Goal: Task Accomplishment & Management: Complete application form

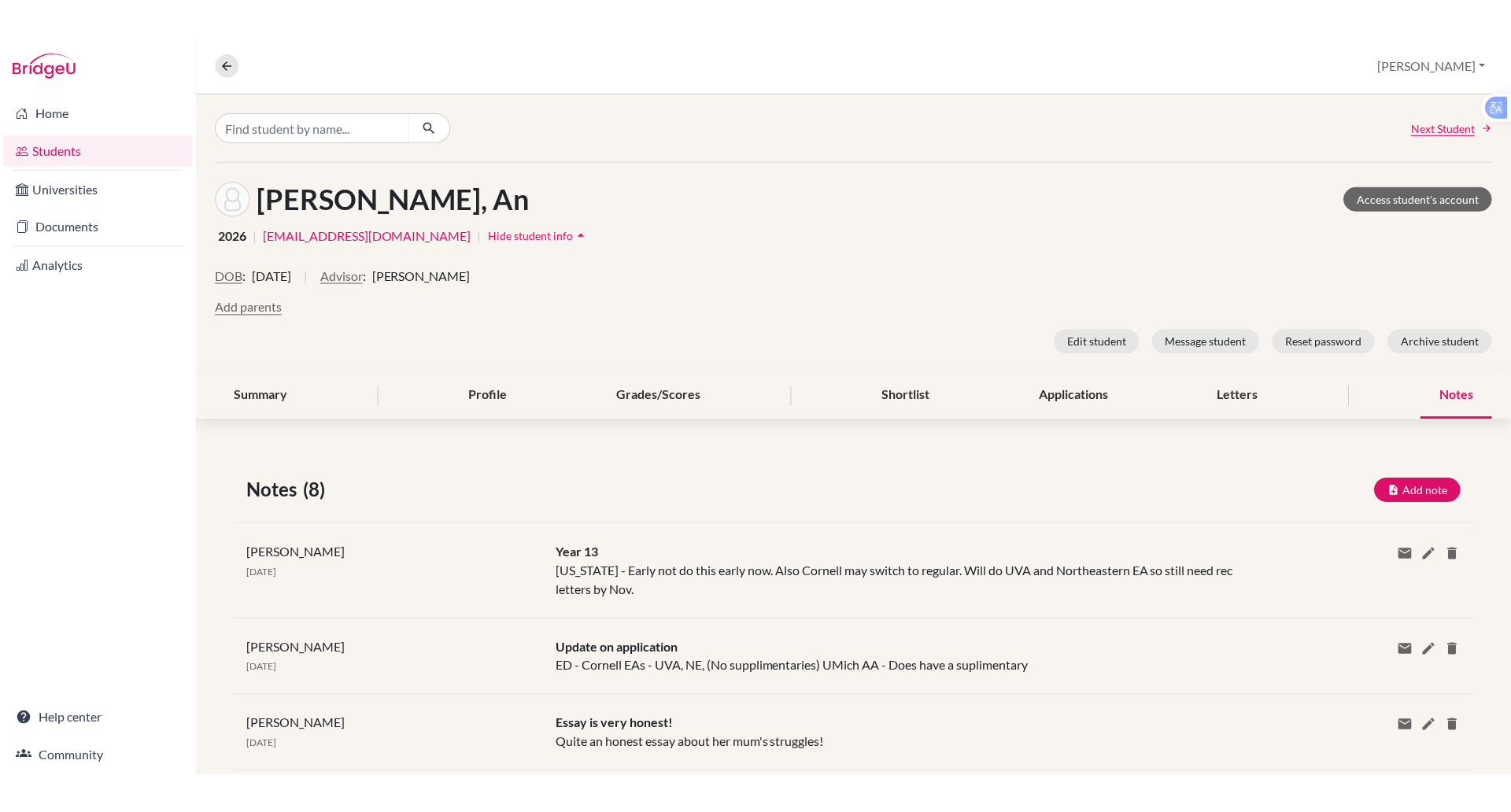
scroll to position [148, 0]
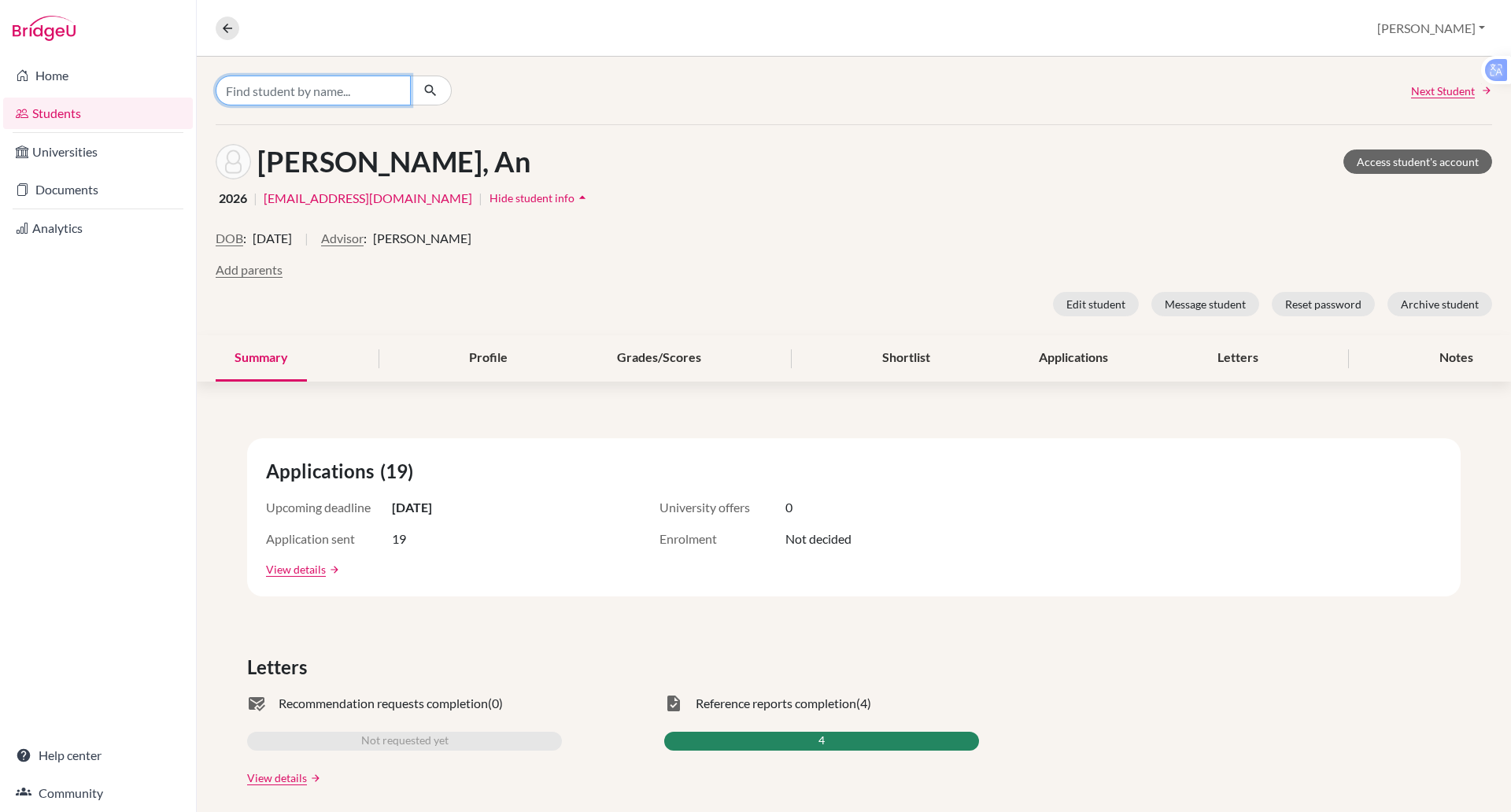
click at [267, 93] on input "Find student by name..." at bounding box center [313, 90] width 195 height 30
type input "esmaeel"
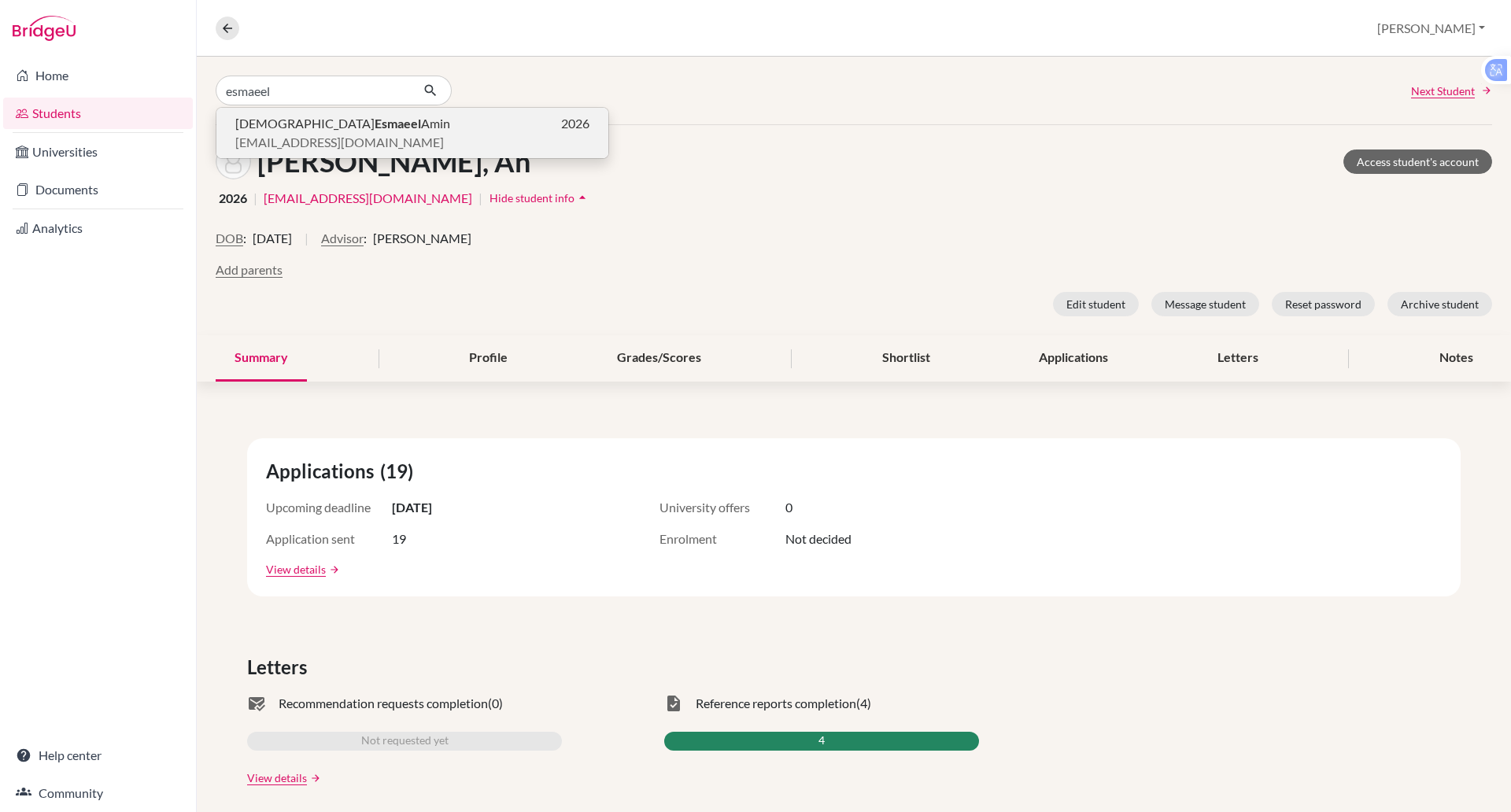
click at [259, 135] on span "eamin@bisvietnam.com" at bounding box center [339, 143] width 209 height 19
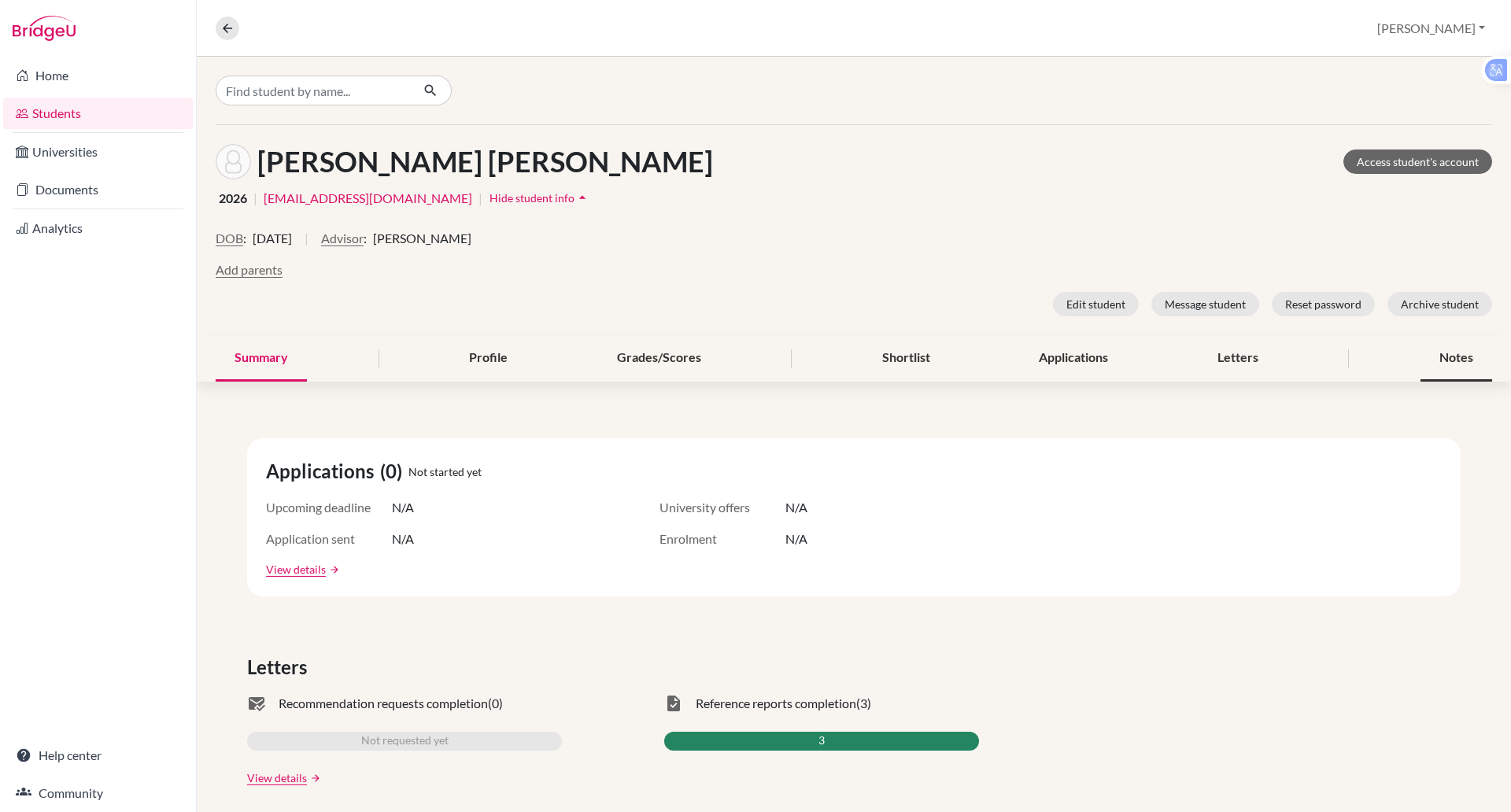
click at [1445, 349] on div "Notes" at bounding box center [1456, 358] width 71 height 46
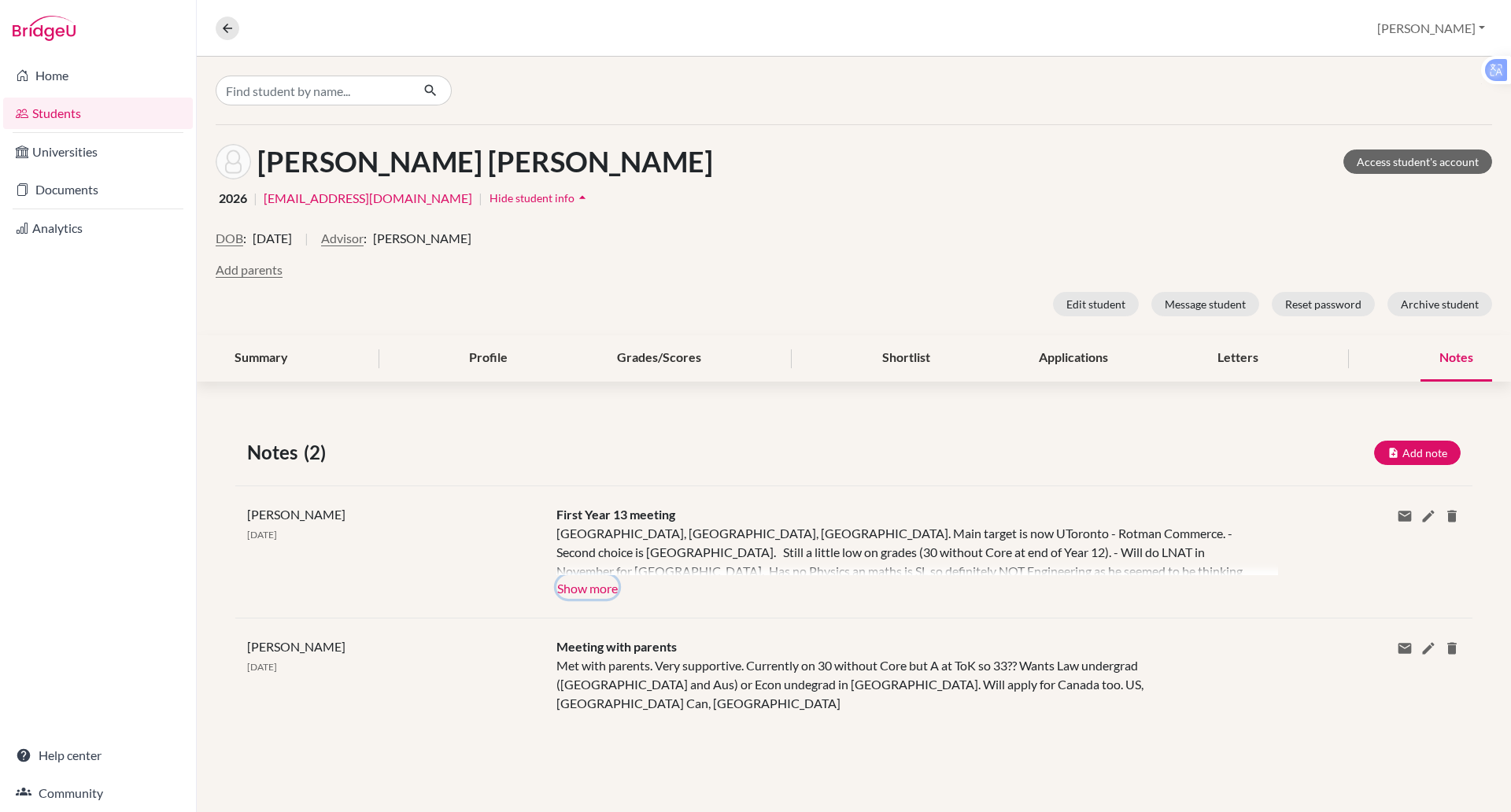
click at [587, 576] on button "Show more" at bounding box center [588, 586] width 63 height 23
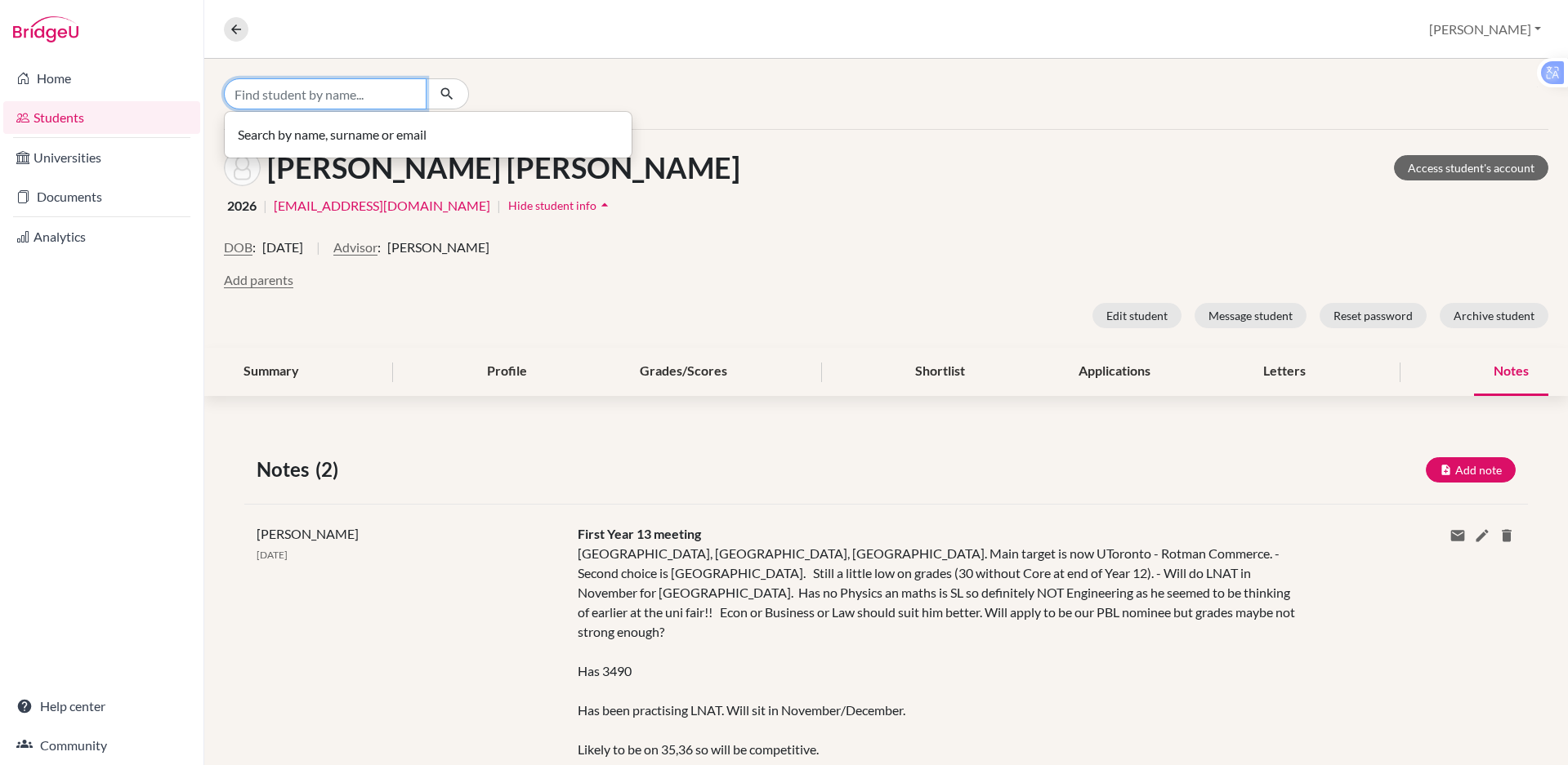
click at [289, 99] on input "Find student by name..." at bounding box center [325, 93] width 202 height 31
click at [455, 62] on div "Search by name, surname or email" at bounding box center [886, 94] width 1364 height 70
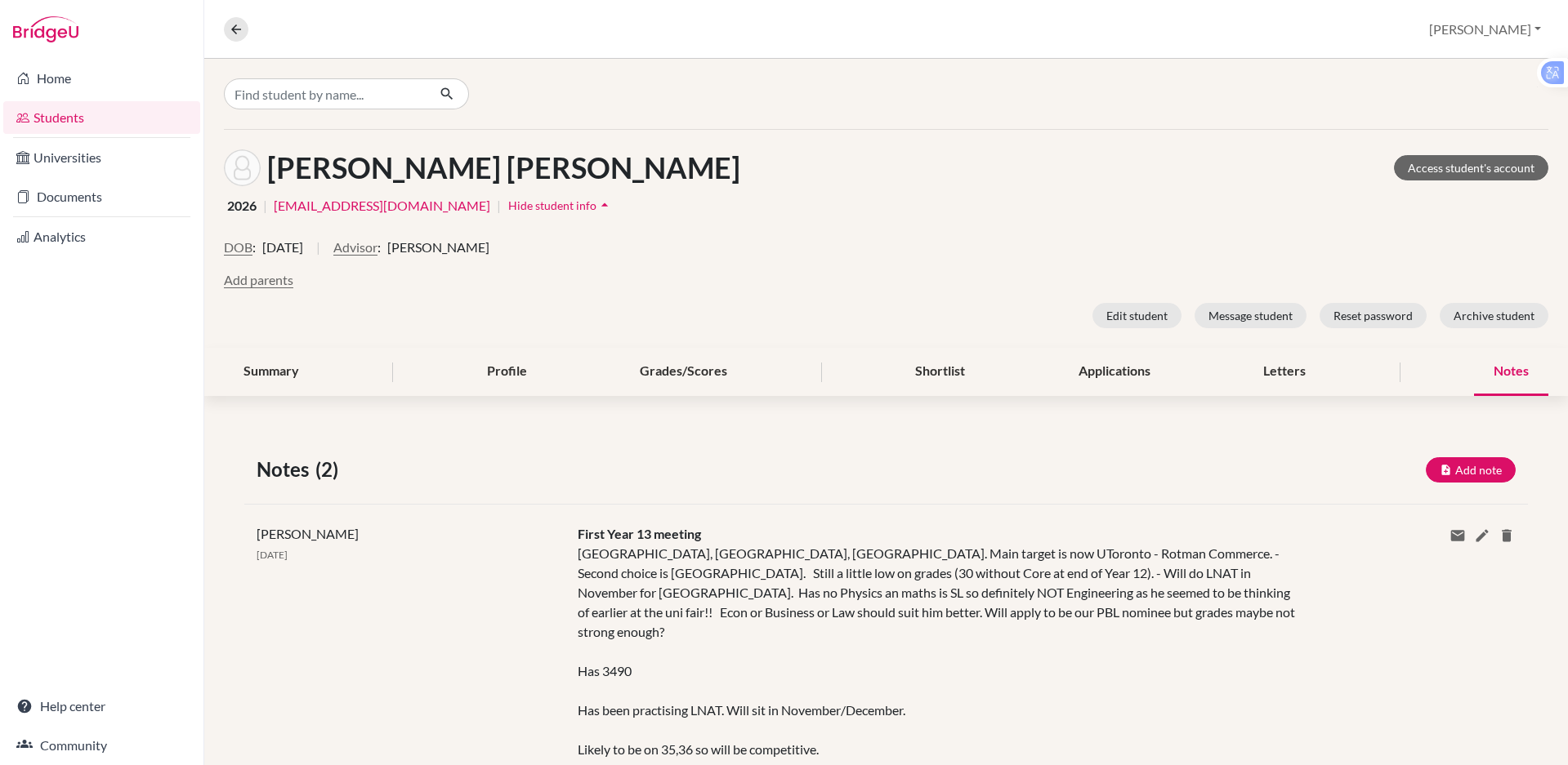
click at [1536, 732] on div "Notes (2) Add note Title Content Private note Save Cancel Paul Rispin 10 Sep 20…" at bounding box center [886, 688] width 1364 height 545
click at [1106, 369] on div "Applications" at bounding box center [1114, 372] width 111 height 48
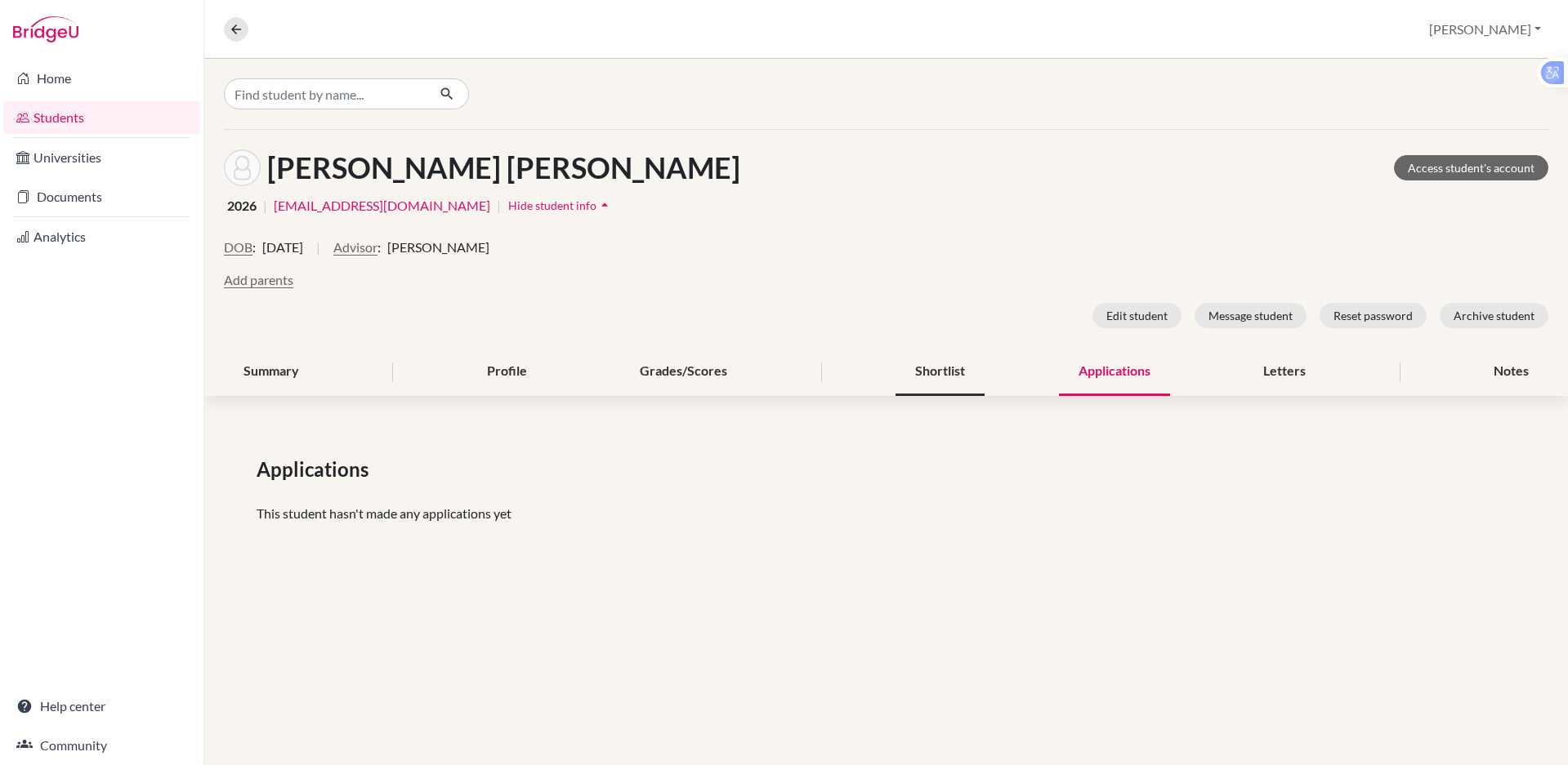
click at [955, 374] on div "Shortlist" at bounding box center [939, 372] width 89 height 48
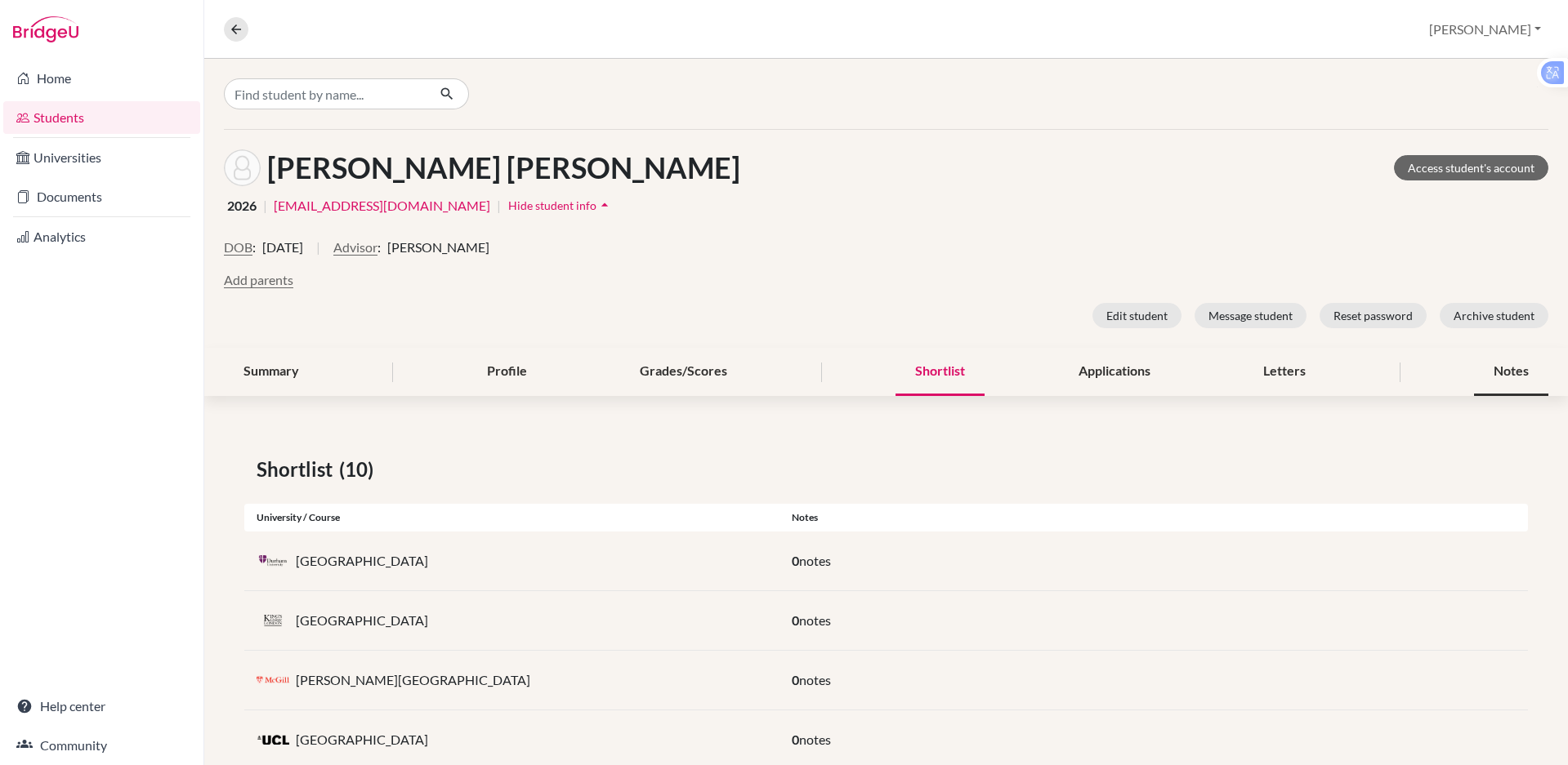
click at [1486, 373] on div "Notes" at bounding box center [1511, 372] width 74 height 48
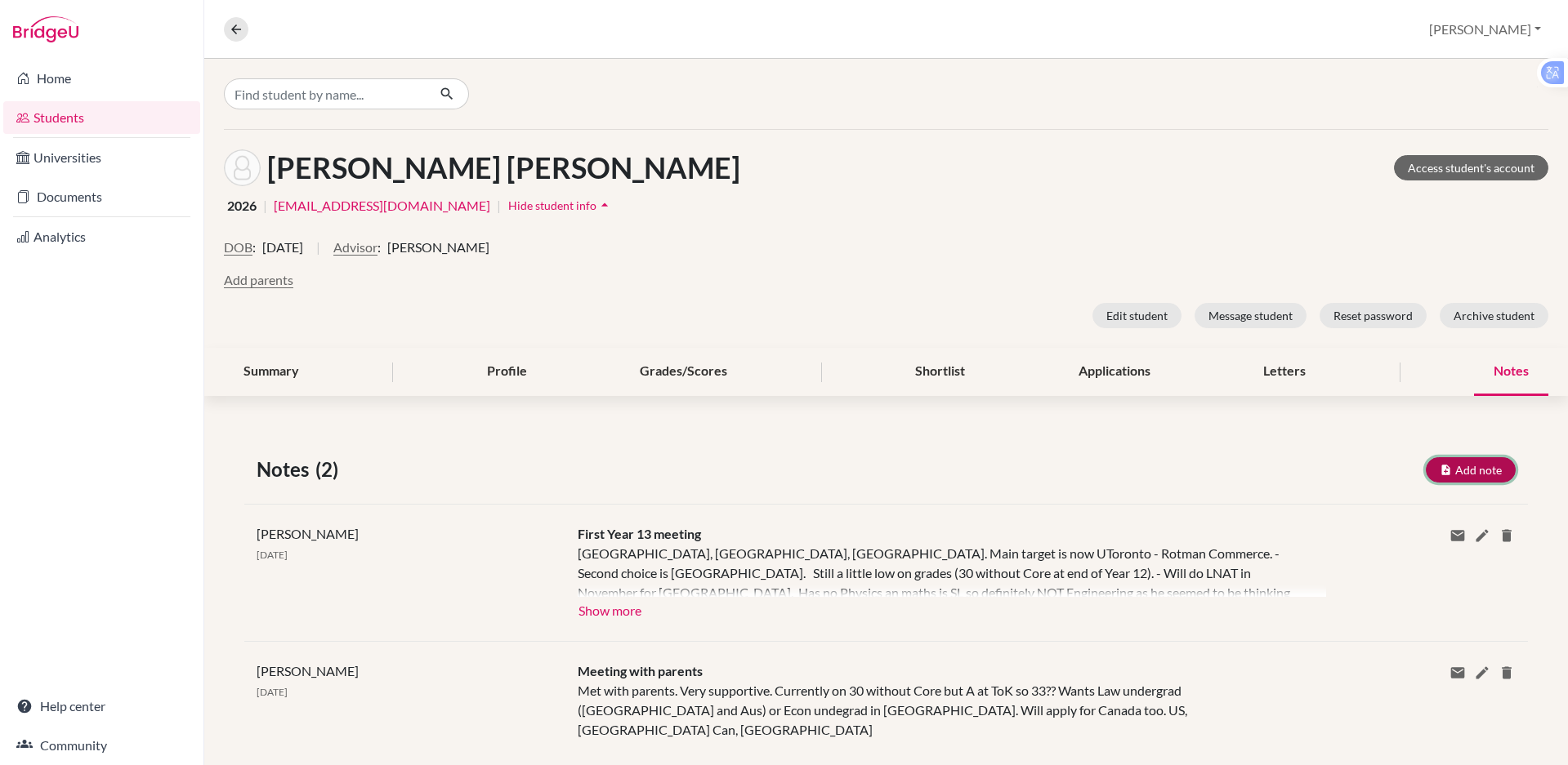
click at [1454, 474] on button "Add note" at bounding box center [1471, 469] width 90 height 25
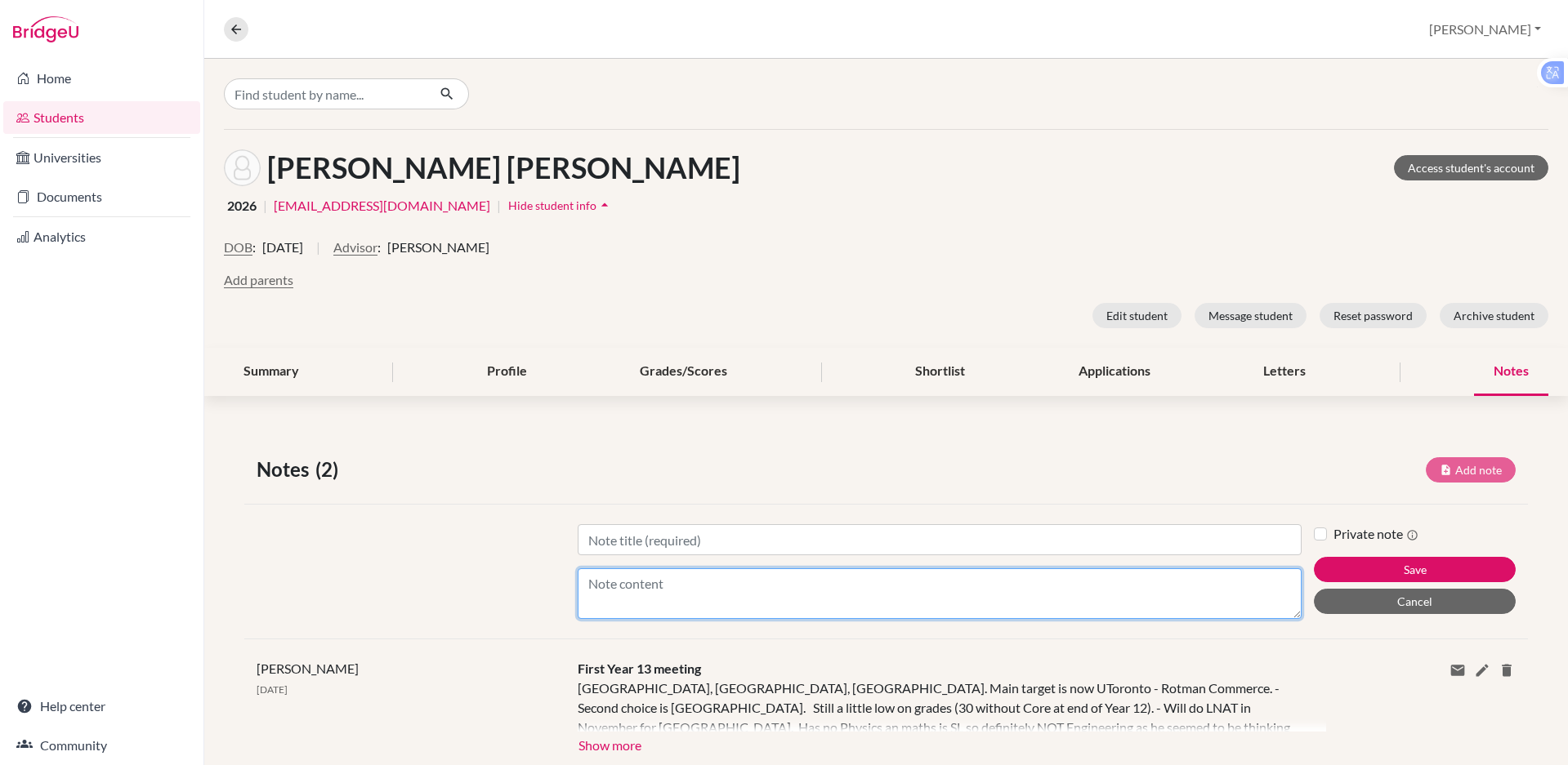
click at [626, 577] on textarea "Content" at bounding box center [939, 594] width 724 height 51
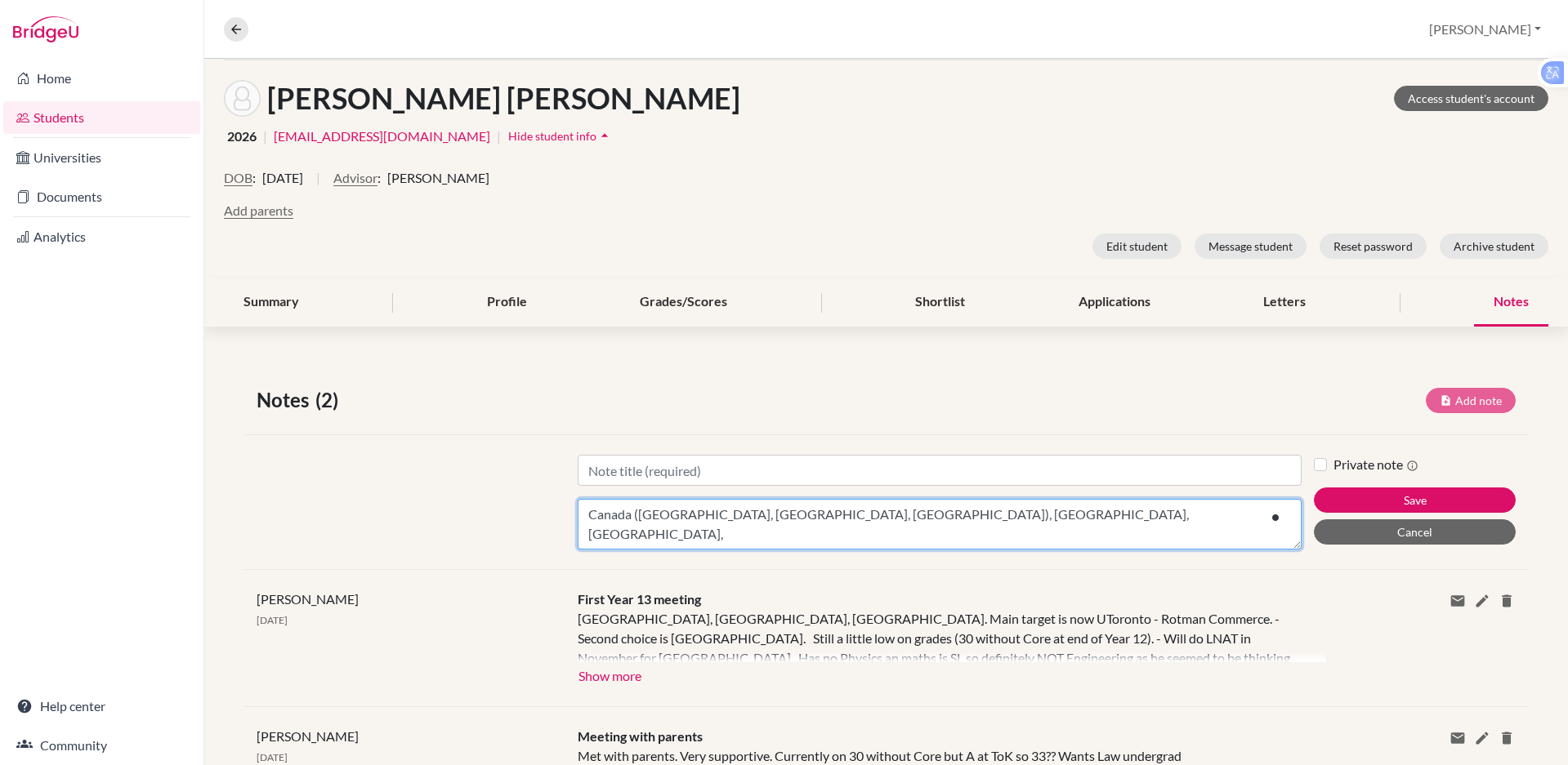
scroll to position [149, 0]
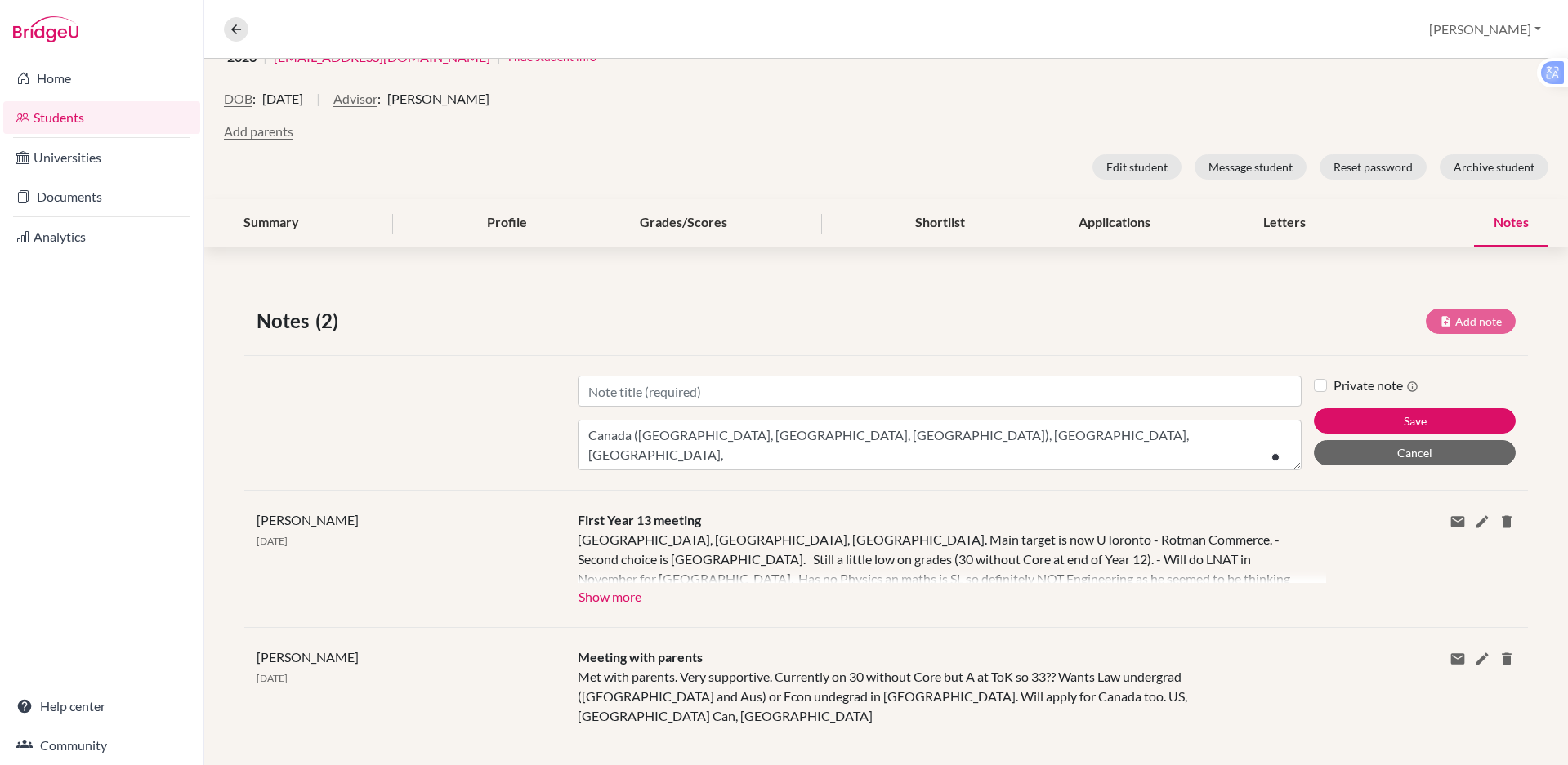
click at [1107, 86] on div "Amin, Muhammad Esmaeel Access student's account 2026 | eamin@bisvietnam.com | H…" at bounding box center [886, 90] width 1364 height 218
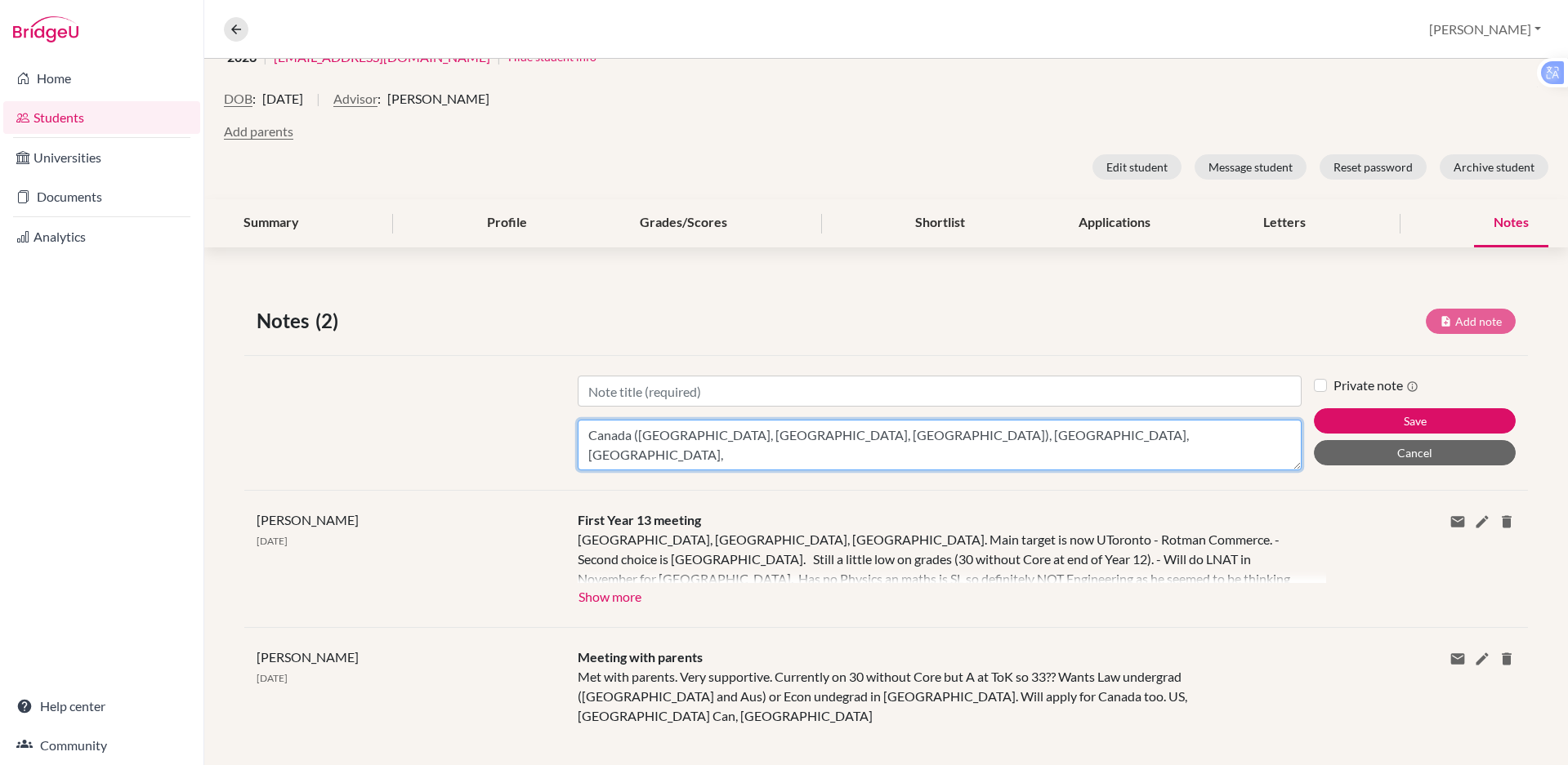
click at [904, 436] on textarea "Canada (UToronto, UBC, Waterloo), Netherlands, UK," at bounding box center [939, 445] width 724 height 51
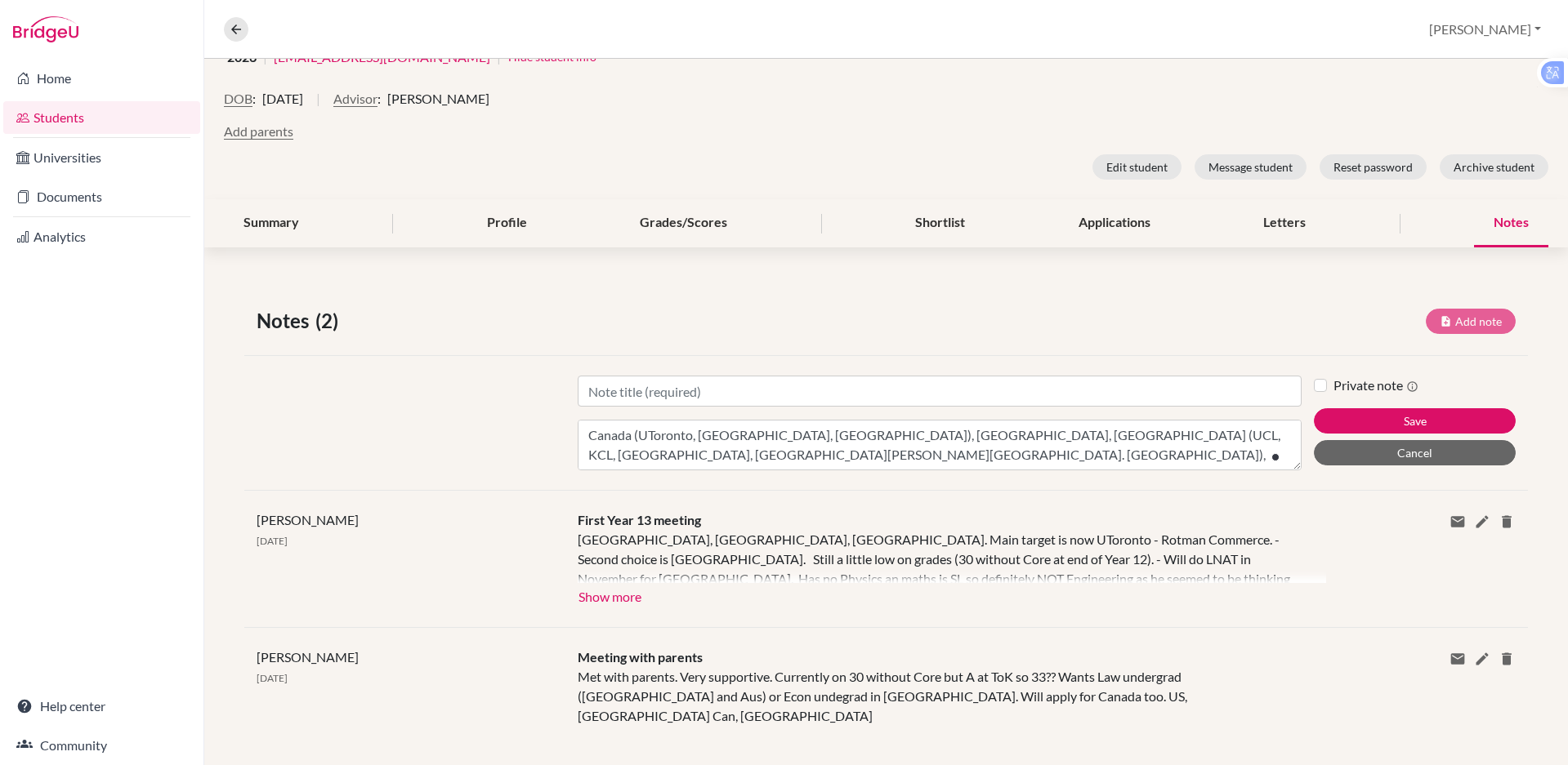
click at [889, 418] on div "Title Content Canada (UToronto, UBC, Waterloo), Netherlands, UK (UCL, KCL, Manc…" at bounding box center [939, 423] width 749 height 95
click at [692, 454] on textarea "Canada (UToronto, UBC, Waterloo), Netherlands, UK (UCL, KCL, Manch, Durham, Edi…" at bounding box center [939, 445] width 724 height 51
click at [607, 599] on button "Show more" at bounding box center [610, 595] width 65 height 24
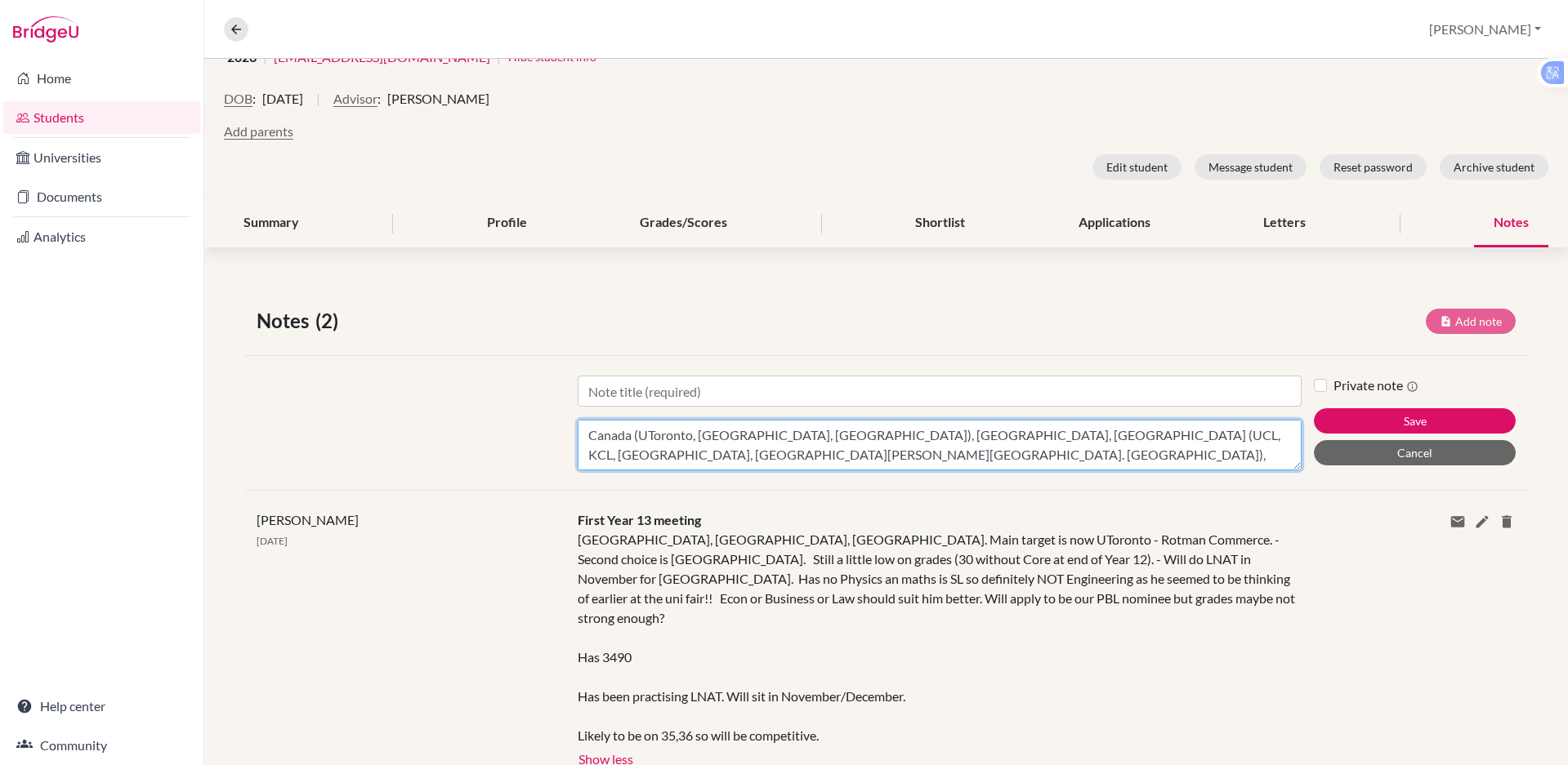
click at [1055, 452] on textarea "Canada (UToronto, UBC, Waterloo), Netherlands, UK (UCL, KCL, Manch, Durham, Edi…" at bounding box center [939, 445] width 724 height 51
click at [1122, 438] on textarea "Canada (UToronto, UBC, Waterloo), Netherlands, UK (UCL, KCL, Manch, Durham, Edi…" at bounding box center [939, 445] width 724 height 51
click at [1192, 425] on textarea "Canada (UToronto, UBC, Waterloo), Netherlands, UK (UCL, KCL, Manch, Durham, Edi…" at bounding box center [939, 445] width 724 height 51
type textarea "Canada (UToronto, UBC, Waterloo), Netherlands, UK (UCL, KCL, Manch, Durham, Edi…"
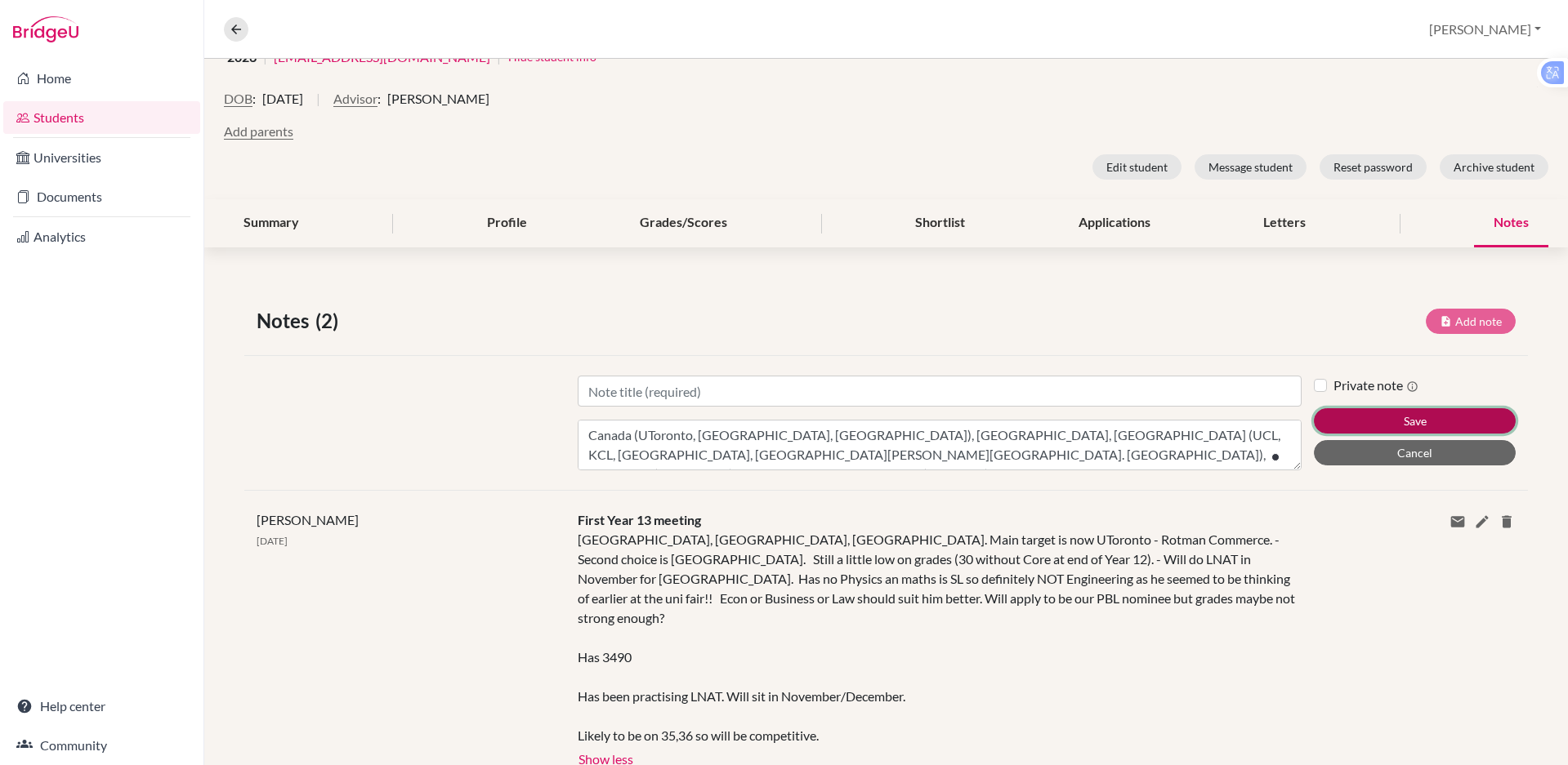
click at [1443, 418] on button "Save" at bounding box center [1415, 421] width 202 height 25
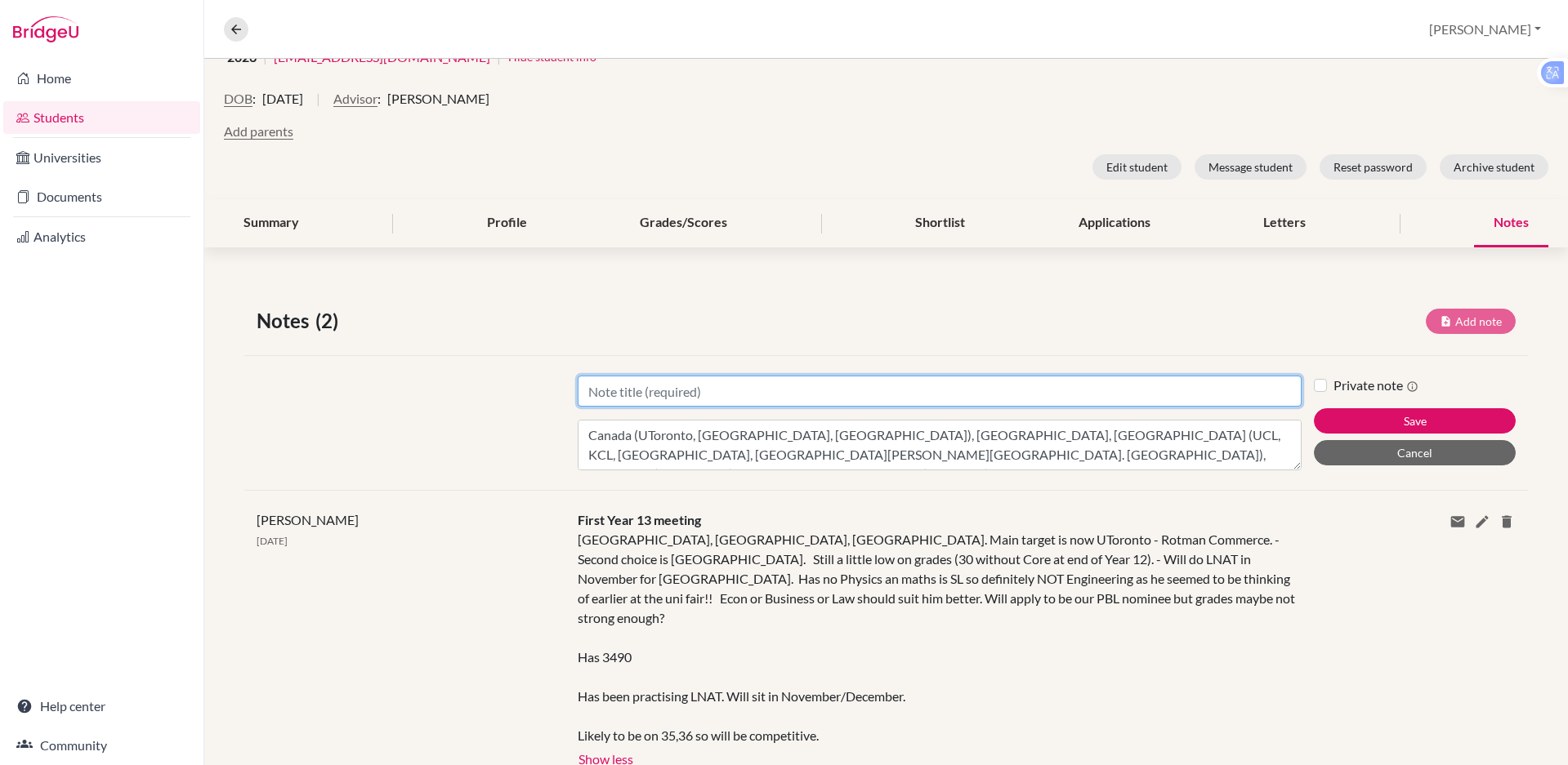
click at [673, 390] on input "Title" at bounding box center [939, 390] width 724 height 31
type input "Y13 meeting"
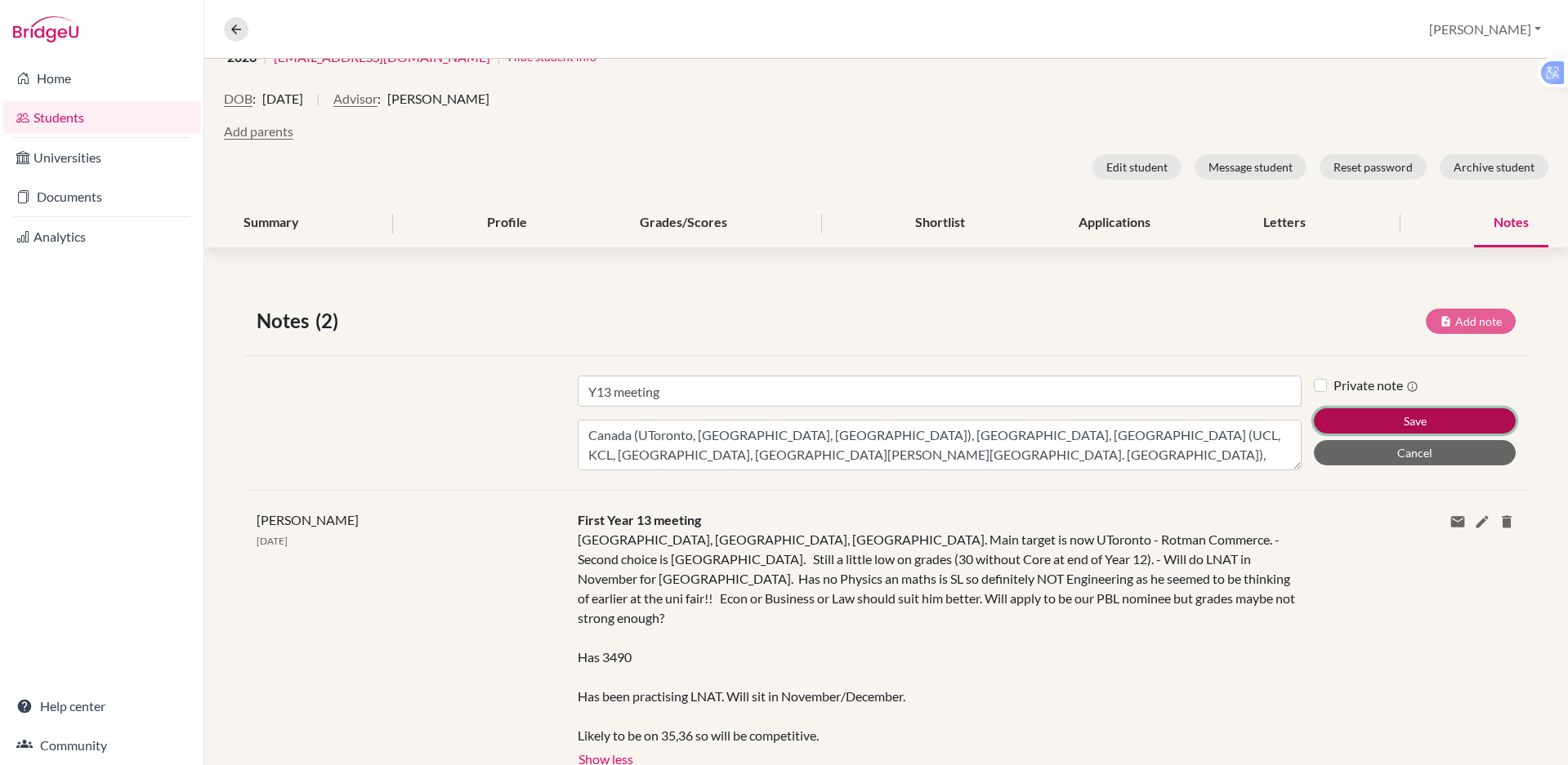
click at [1332, 421] on button "Save" at bounding box center [1415, 421] width 202 height 25
click at [1346, 416] on button "Save" at bounding box center [1415, 421] width 202 height 25
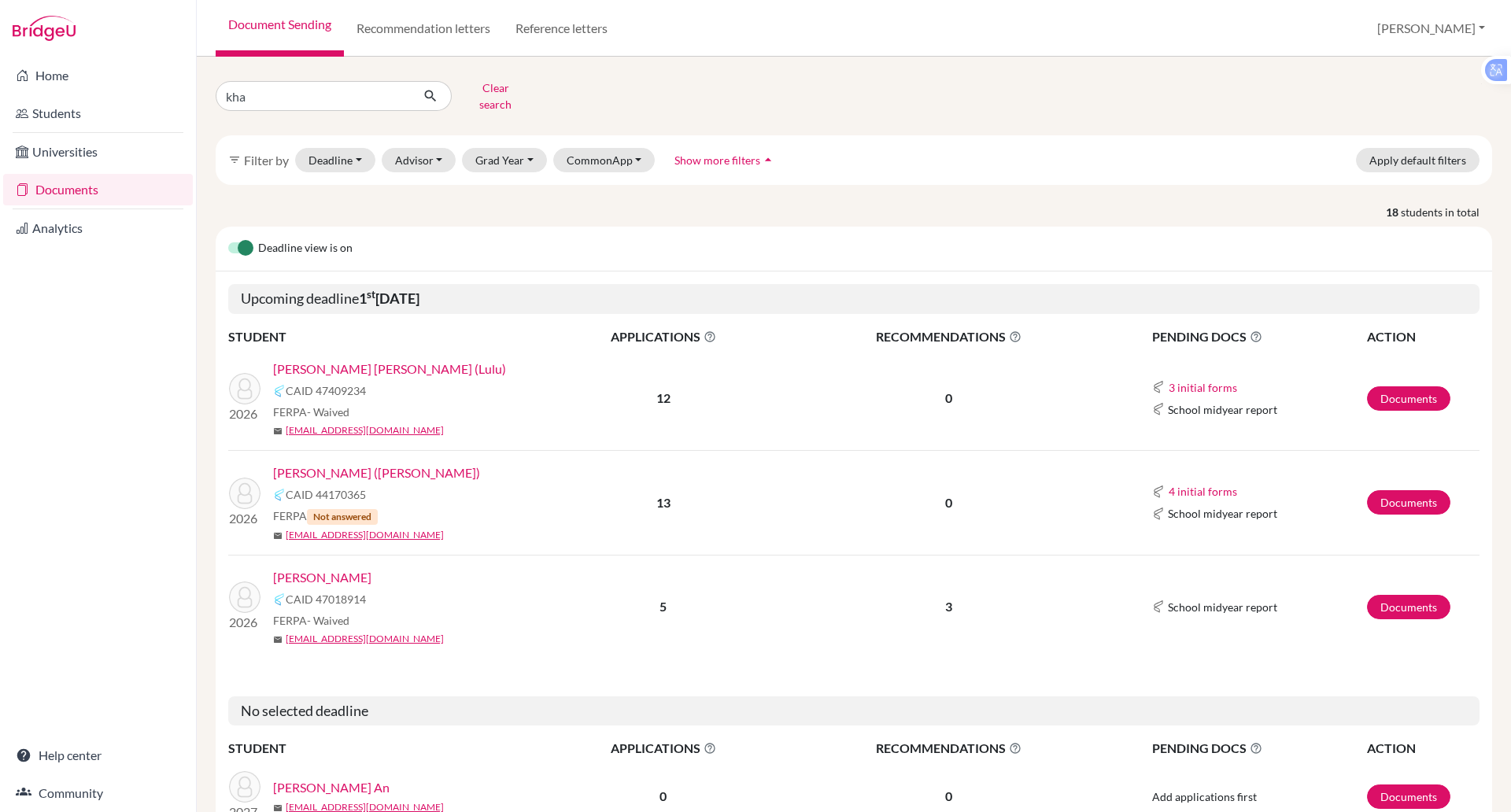
click at [68, 184] on link "Documents" at bounding box center [98, 189] width 189 height 31
click at [551, 31] on link "Reference letters" at bounding box center [561, 28] width 117 height 57
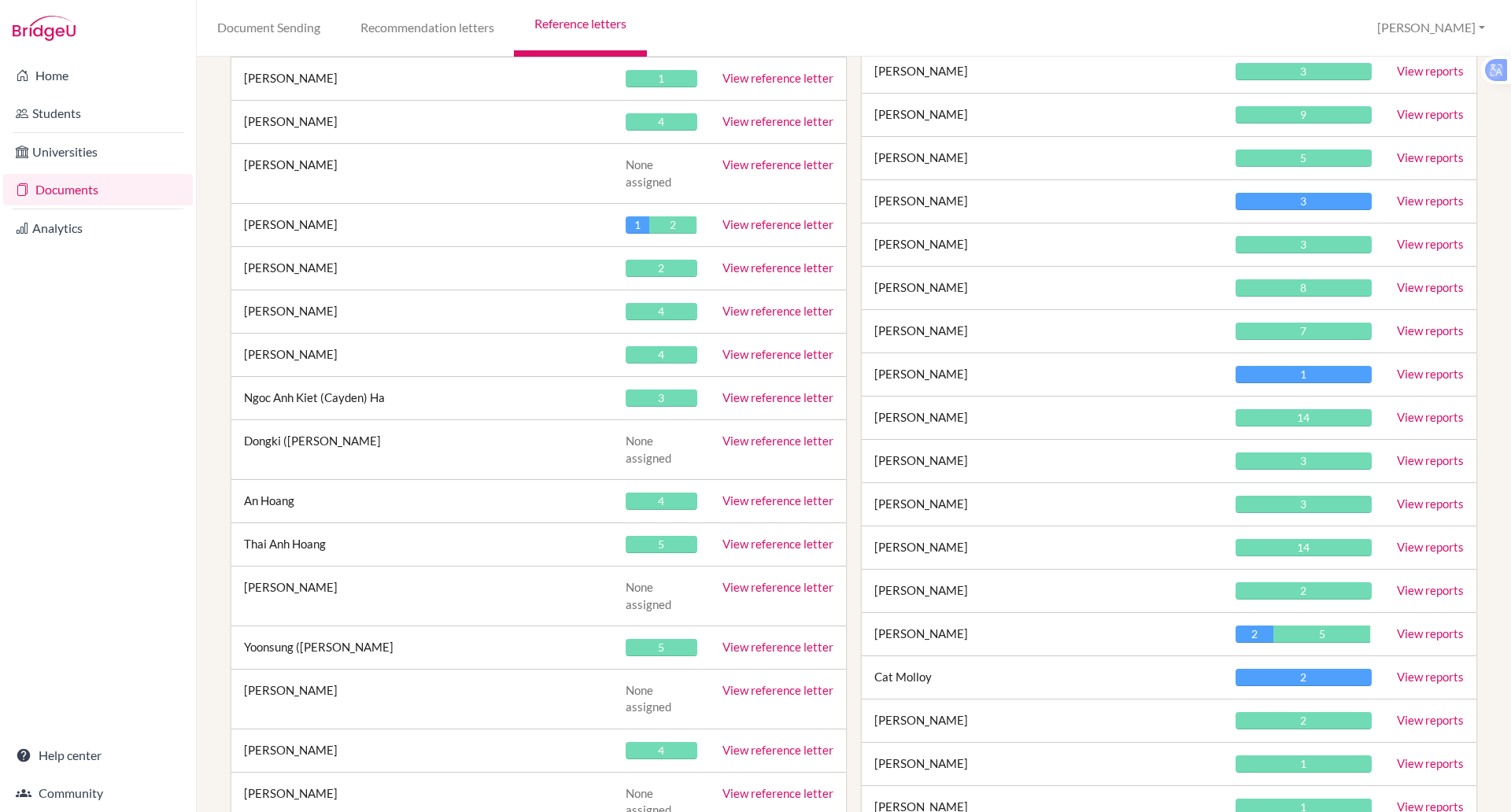
scroll to position [1973, 0]
click at [751, 494] on link "View reference letter" at bounding box center [778, 501] width 111 height 14
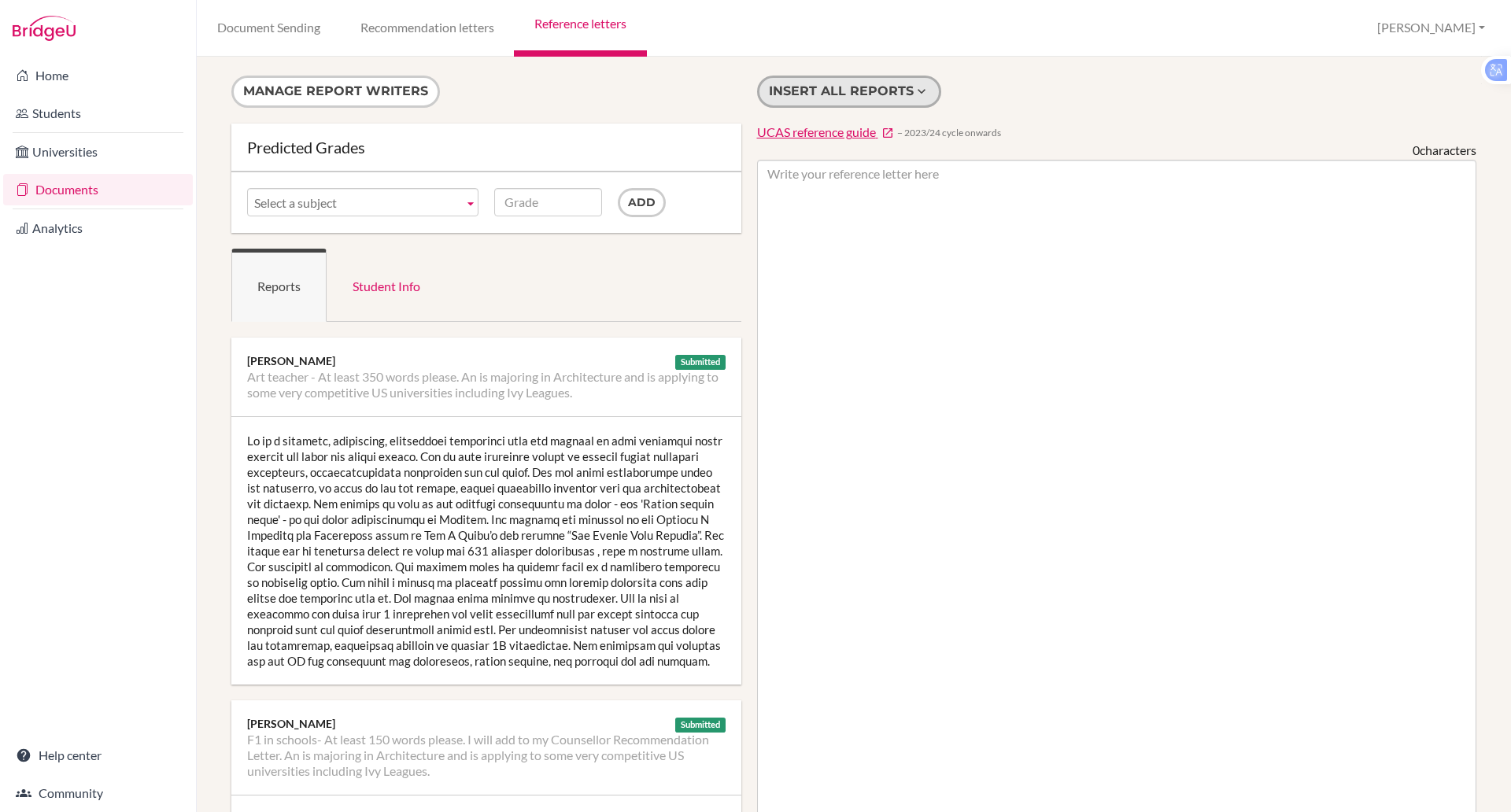
click at [854, 95] on button "Insert all reports" at bounding box center [849, 91] width 184 height 32
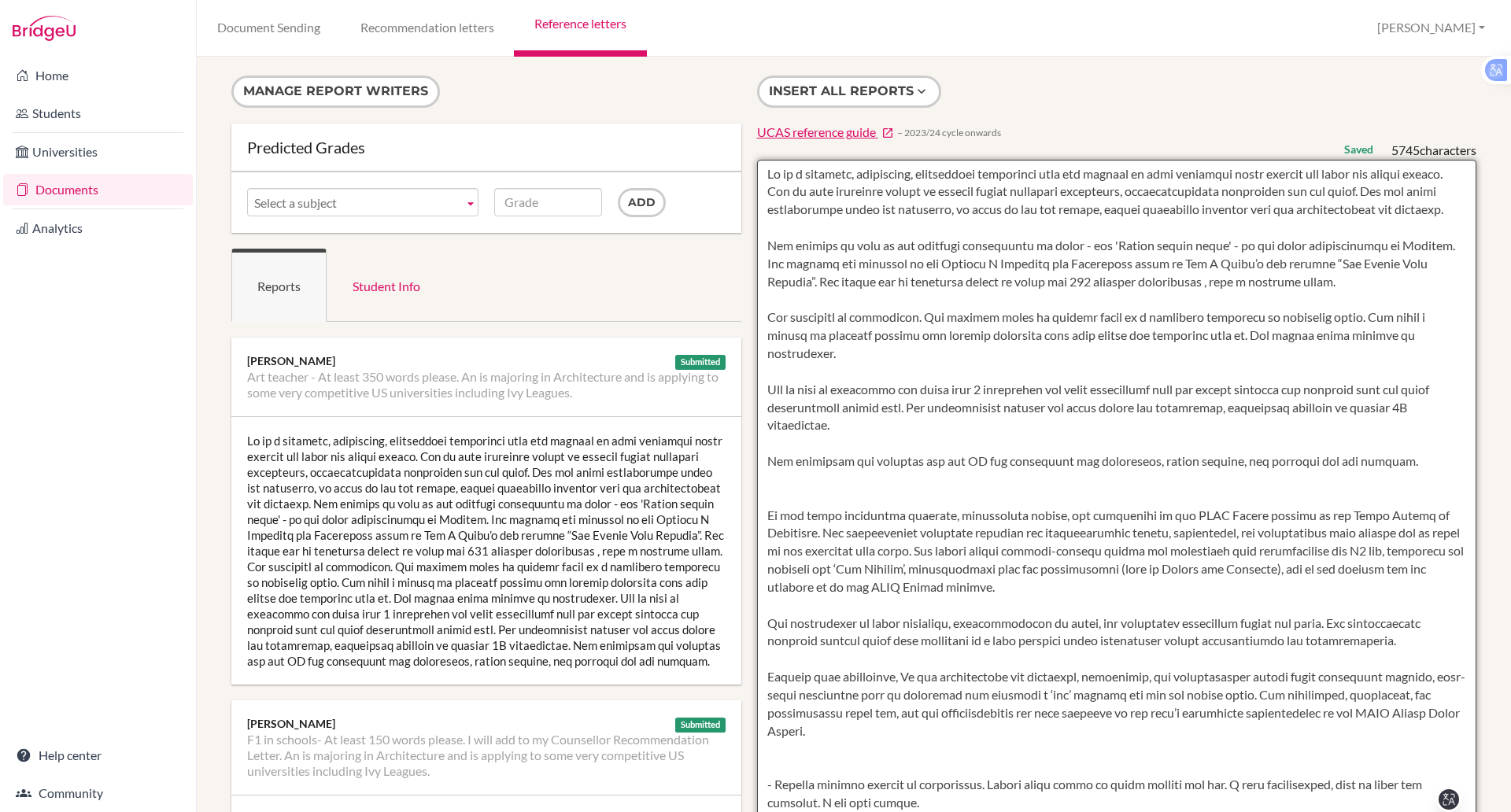
click at [768, 176] on textarea at bounding box center [1117, 614] width 720 height 909
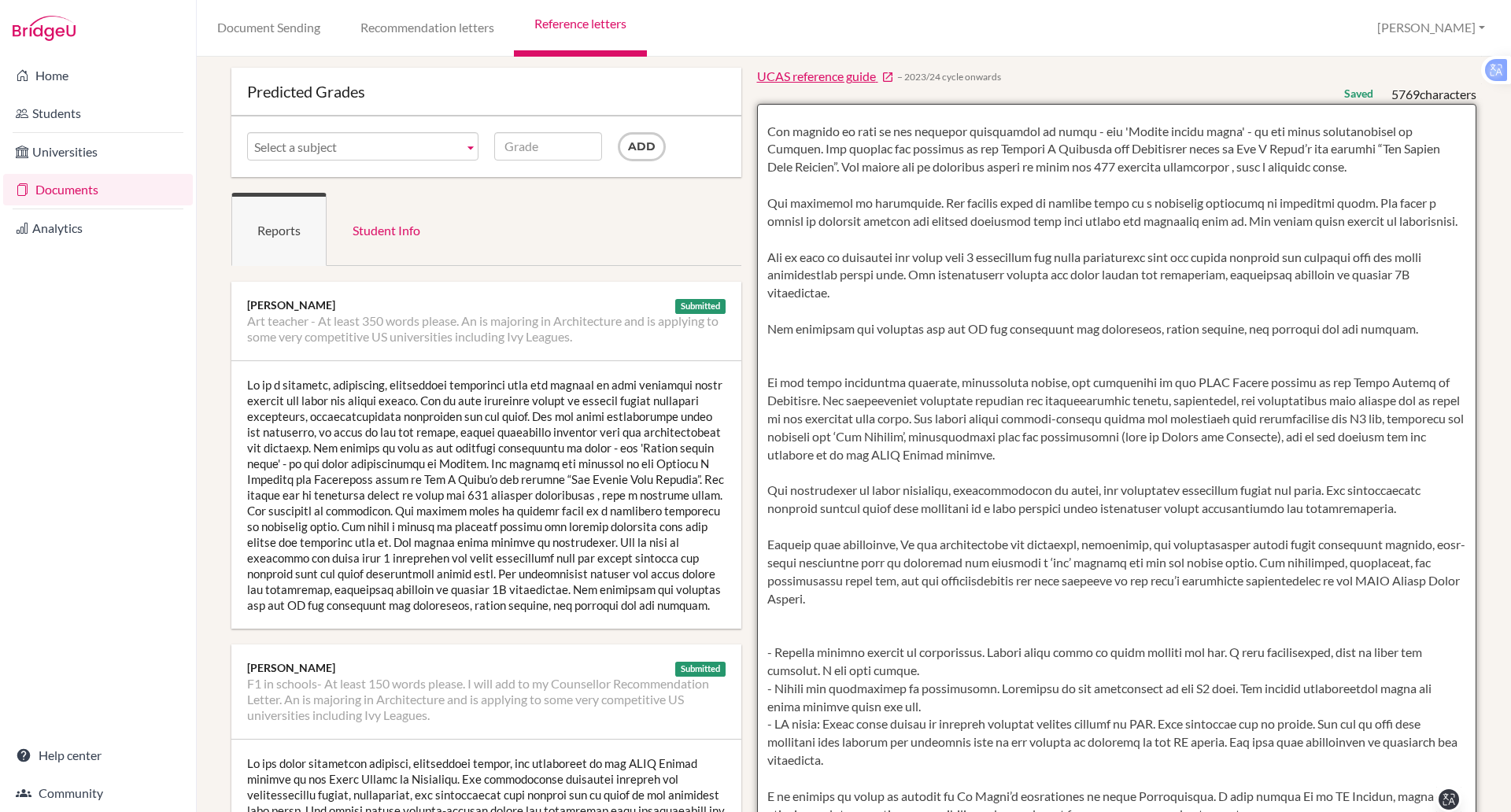
scroll to position [58, 0]
click at [780, 389] on textarea at bounding box center [1117, 557] width 720 height 909
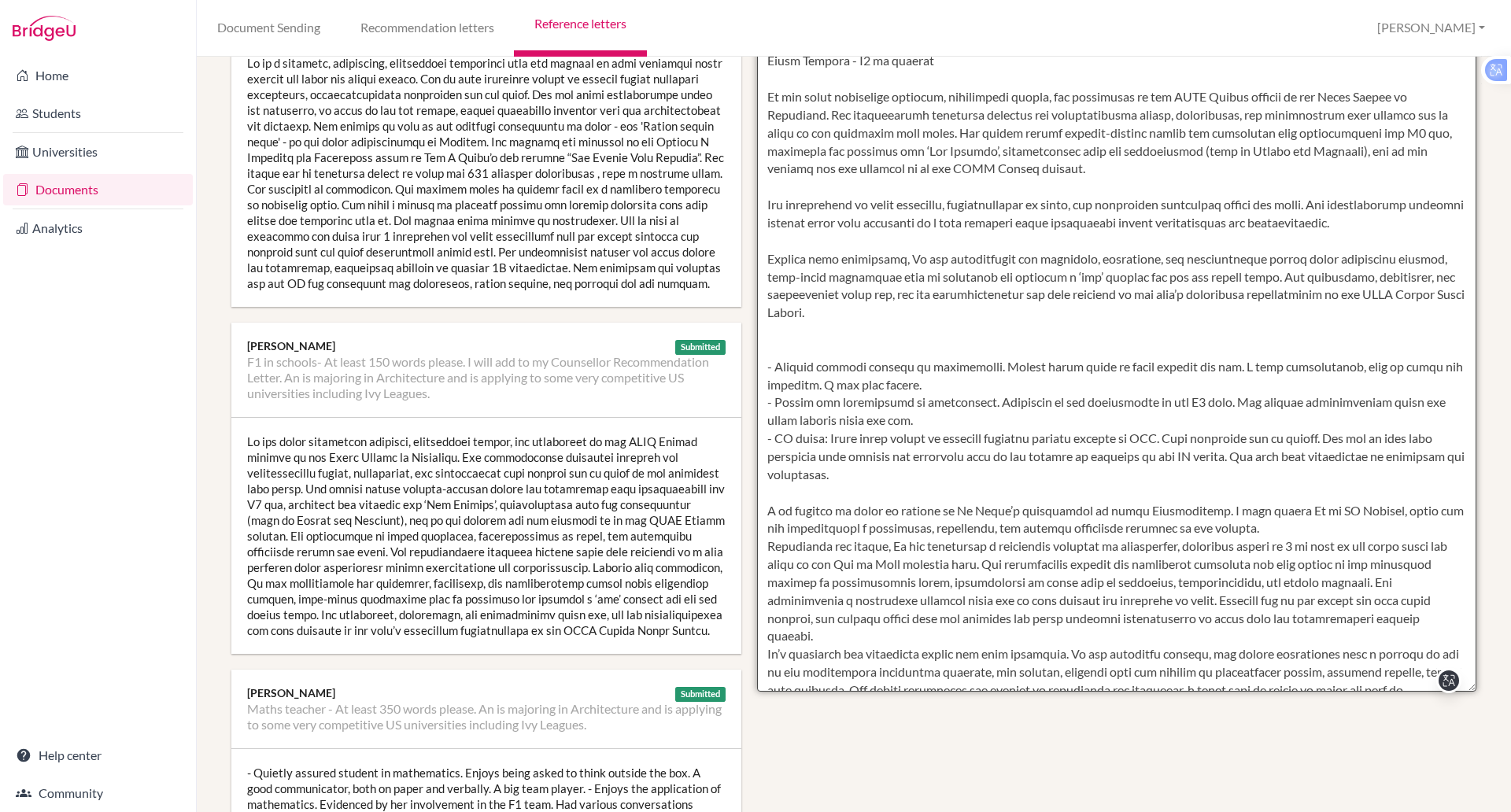
scroll to position [376, 0]
drag, startPoint x: 544, startPoint y: 518, endPoint x: 986, endPoint y: 355, distance: 471.1
click at [986, 355] on textarea at bounding box center [1117, 238] width 720 height 909
click at [823, 384] on textarea at bounding box center [1117, 238] width 720 height 909
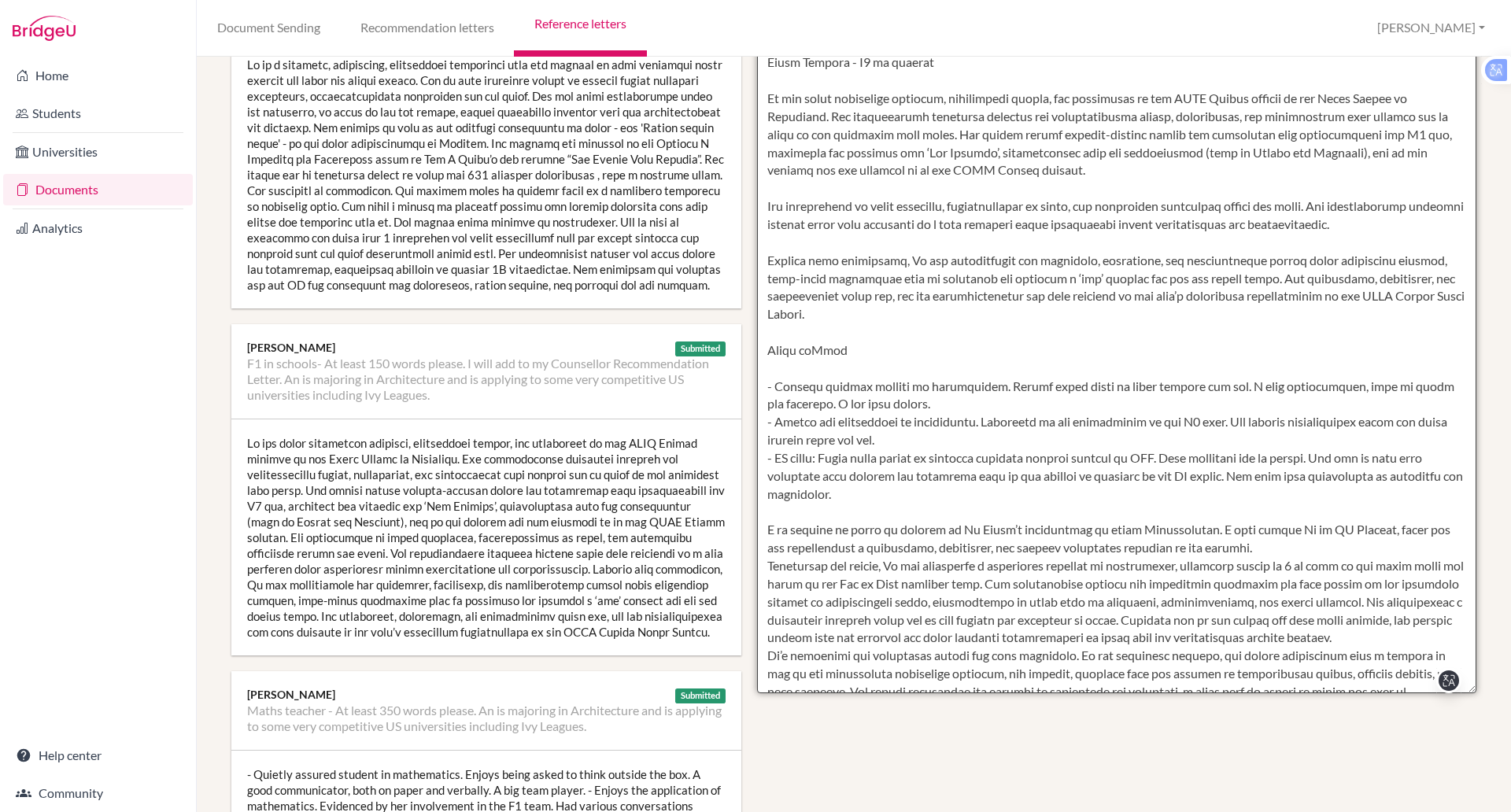
click at [804, 386] on textarea at bounding box center [1117, 238] width 720 height 909
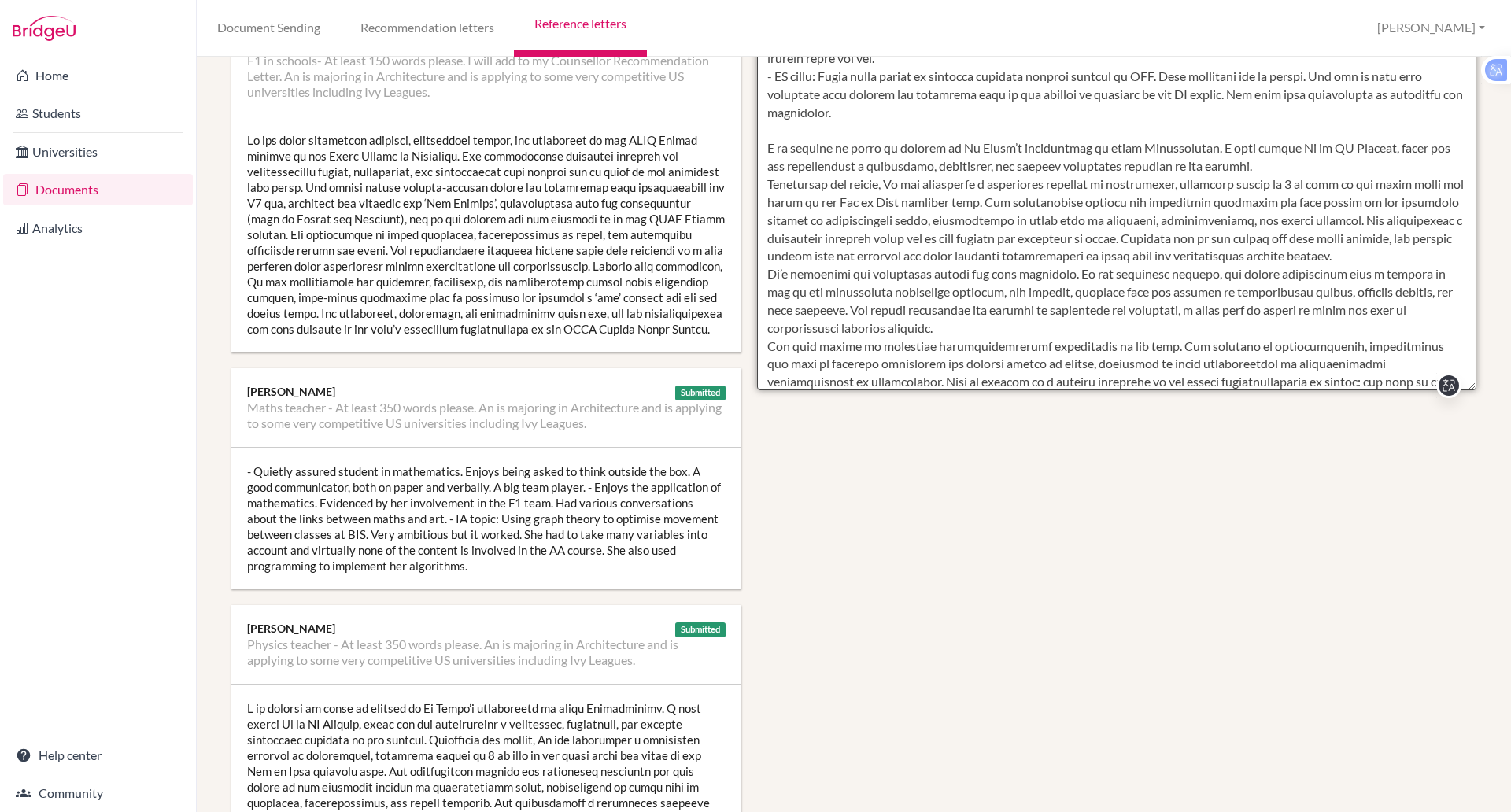
scroll to position [665, 0]
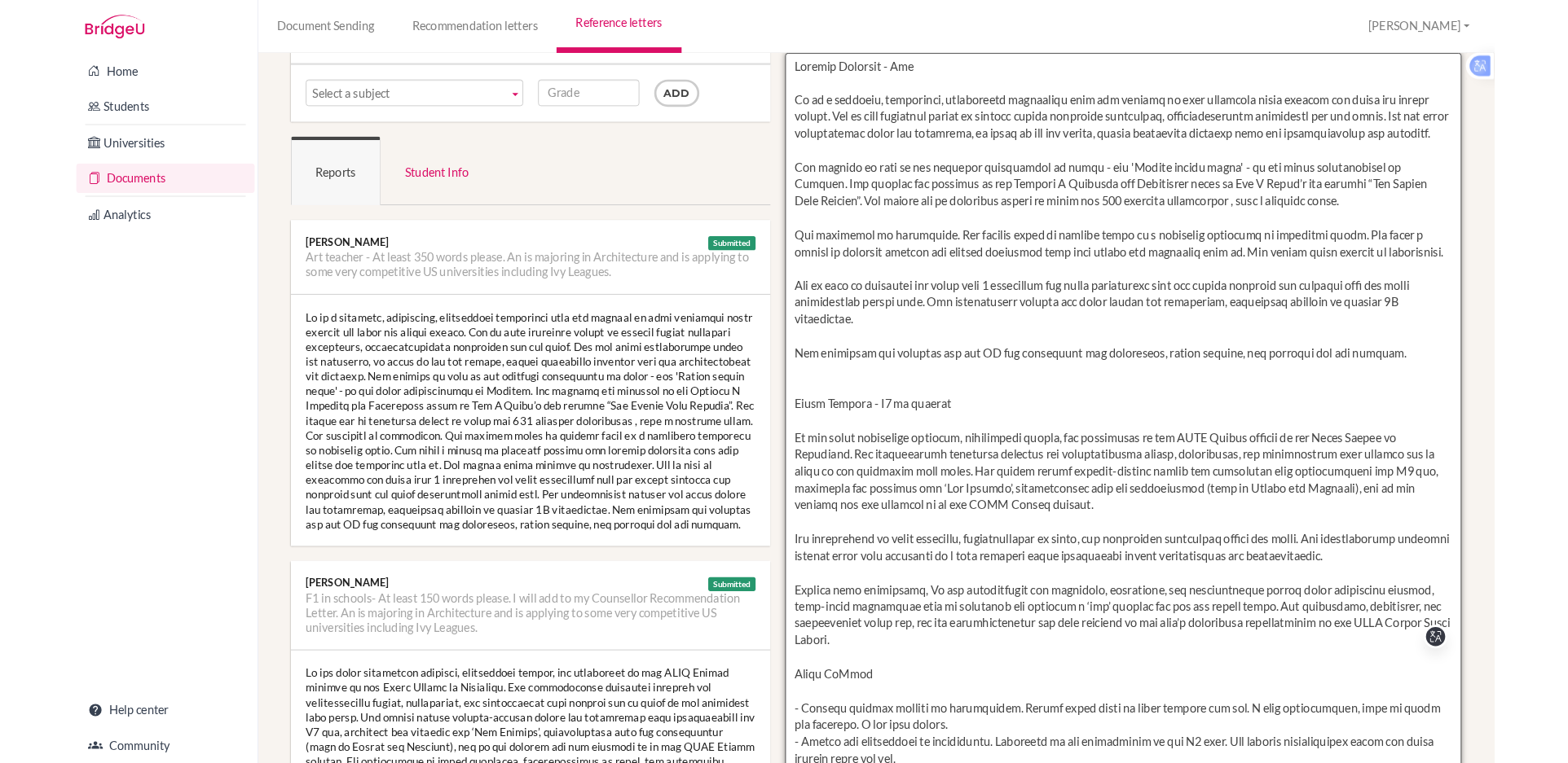
scroll to position [0, 0]
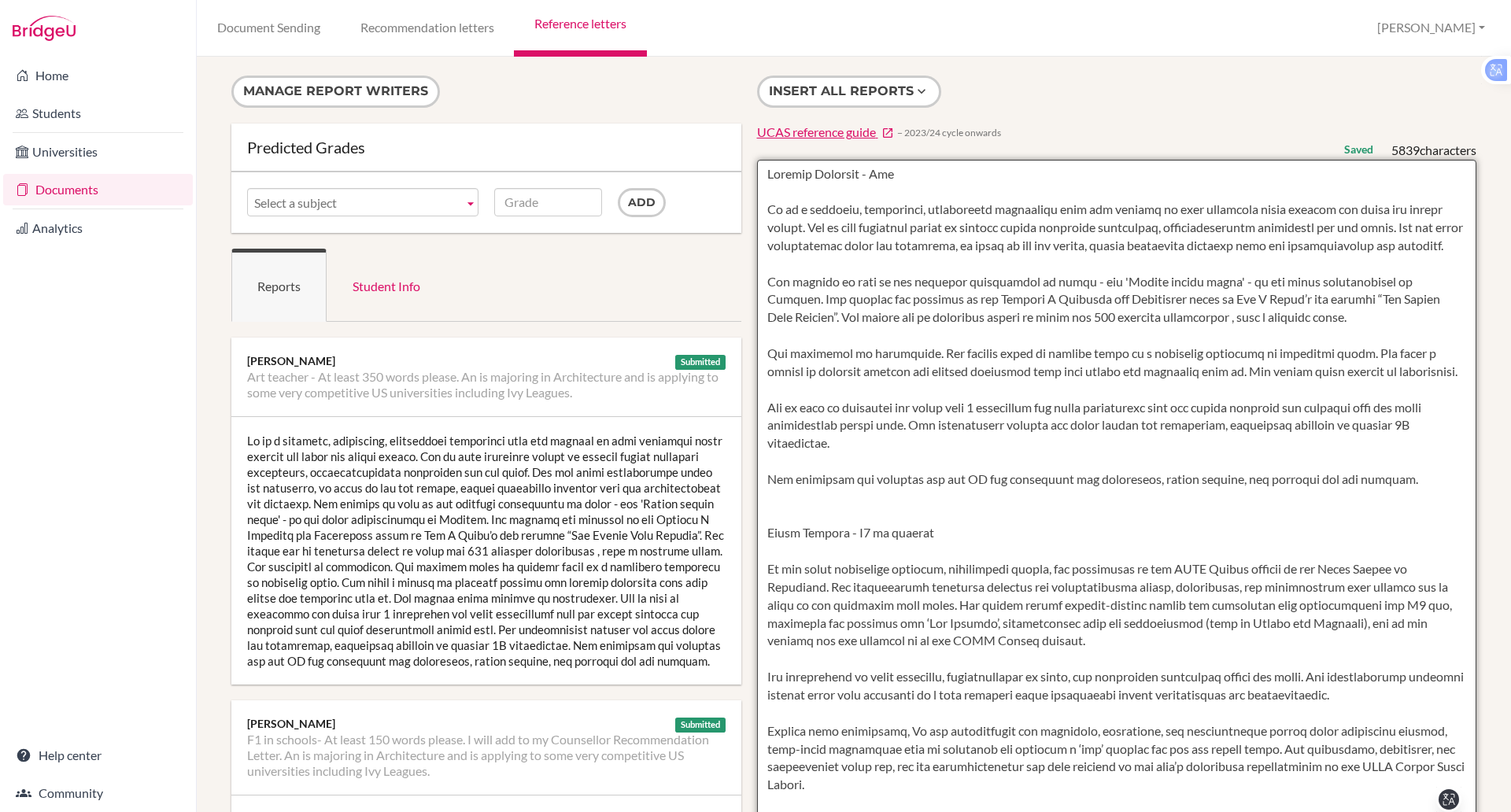
drag, startPoint x: 861, startPoint y: 228, endPoint x: 733, endPoint y: 26, distance: 239.1
click at [733, 26] on div "Document Sending Recommendation letters Reference letters [PERSON_NAME] Profile…" at bounding box center [853, 406] width 1315 height 812
type textarea "Loremip Dolorsit - Ame Co ad e seddoeiu, temporinci, utlaboreetd magnaaliqu eni…"
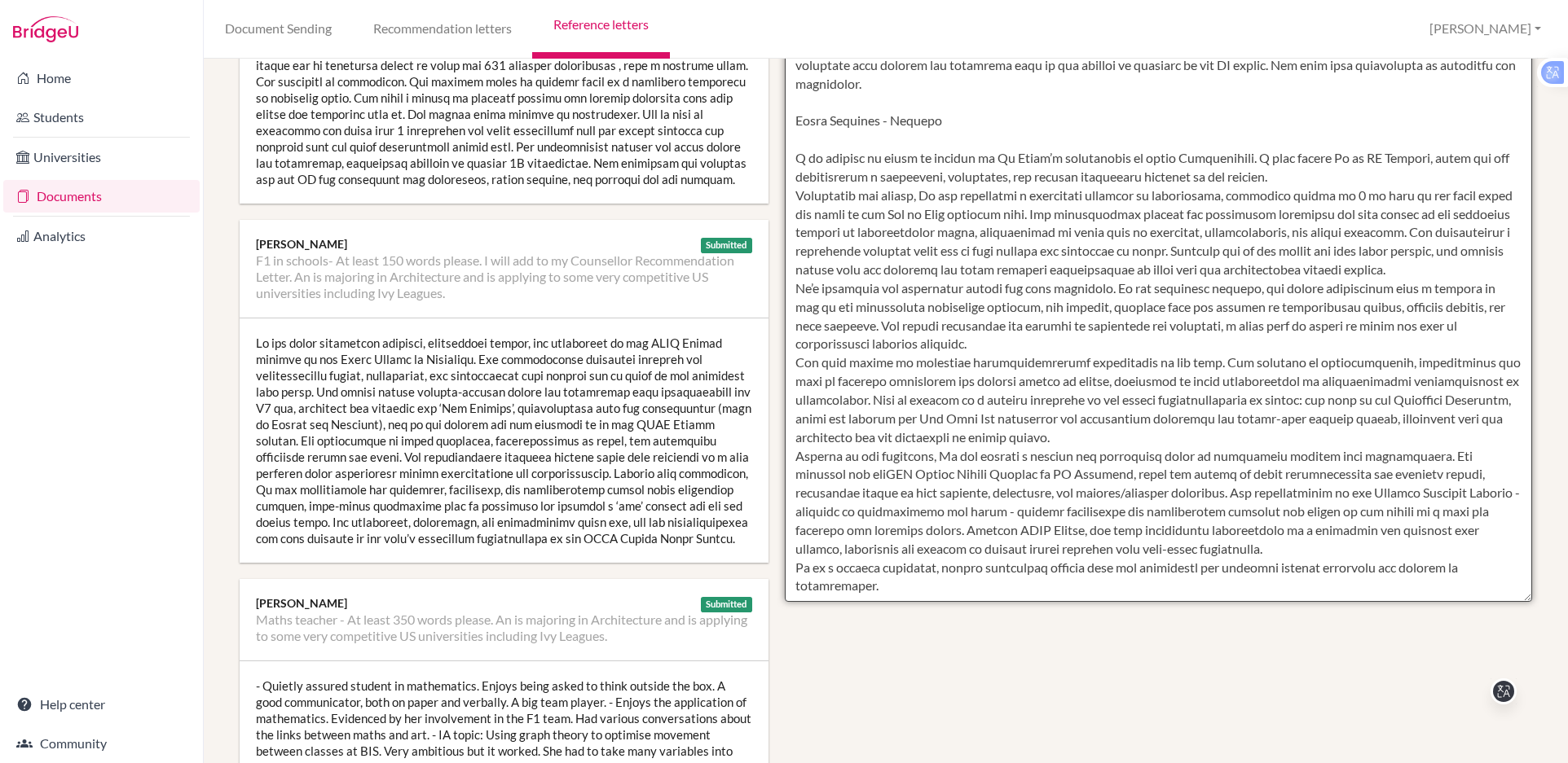
scroll to position [506, 0]
click at [919, 587] on textarea at bounding box center [1159, 130] width 747 height 942
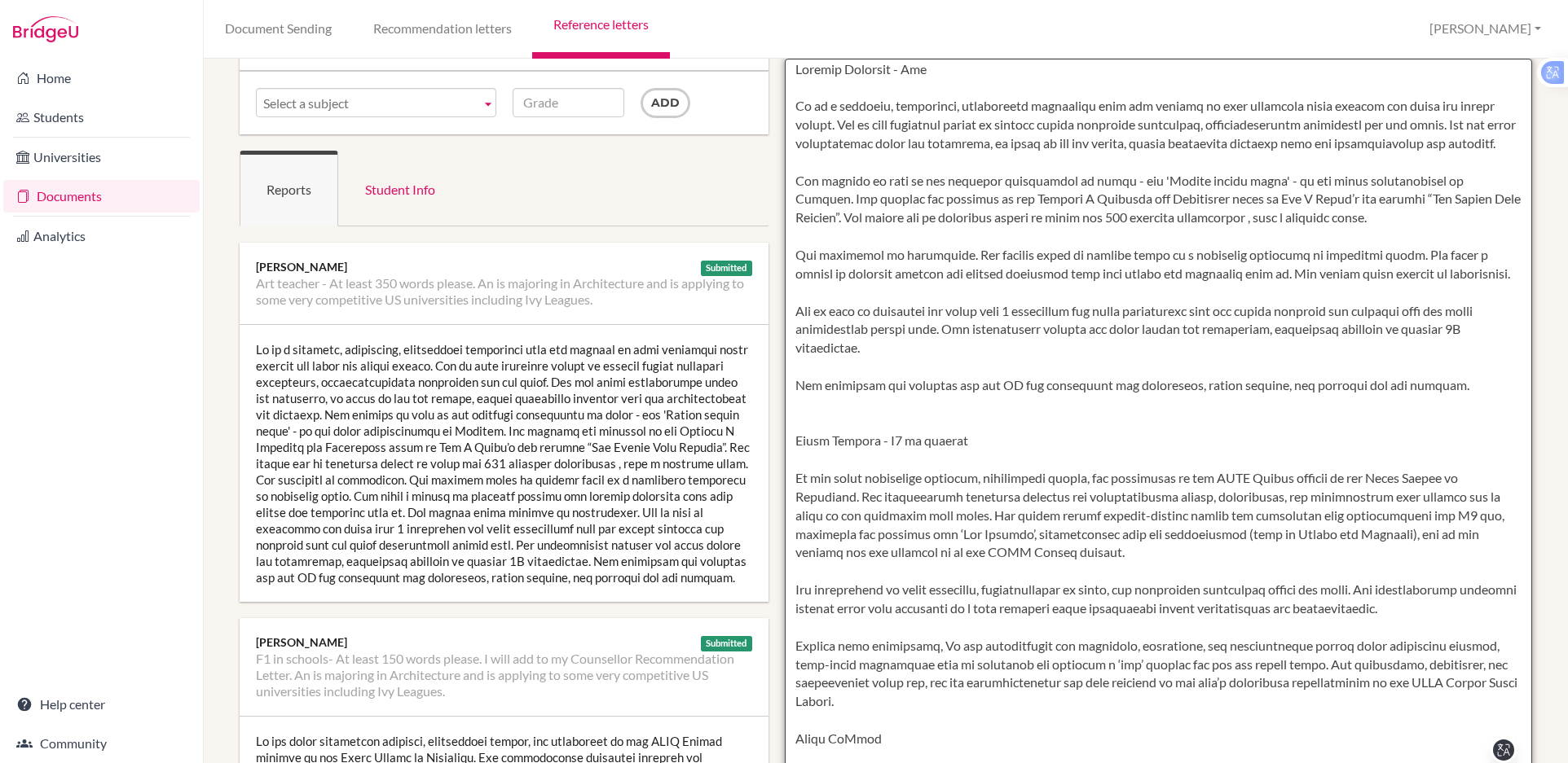
scroll to position [0, 0]
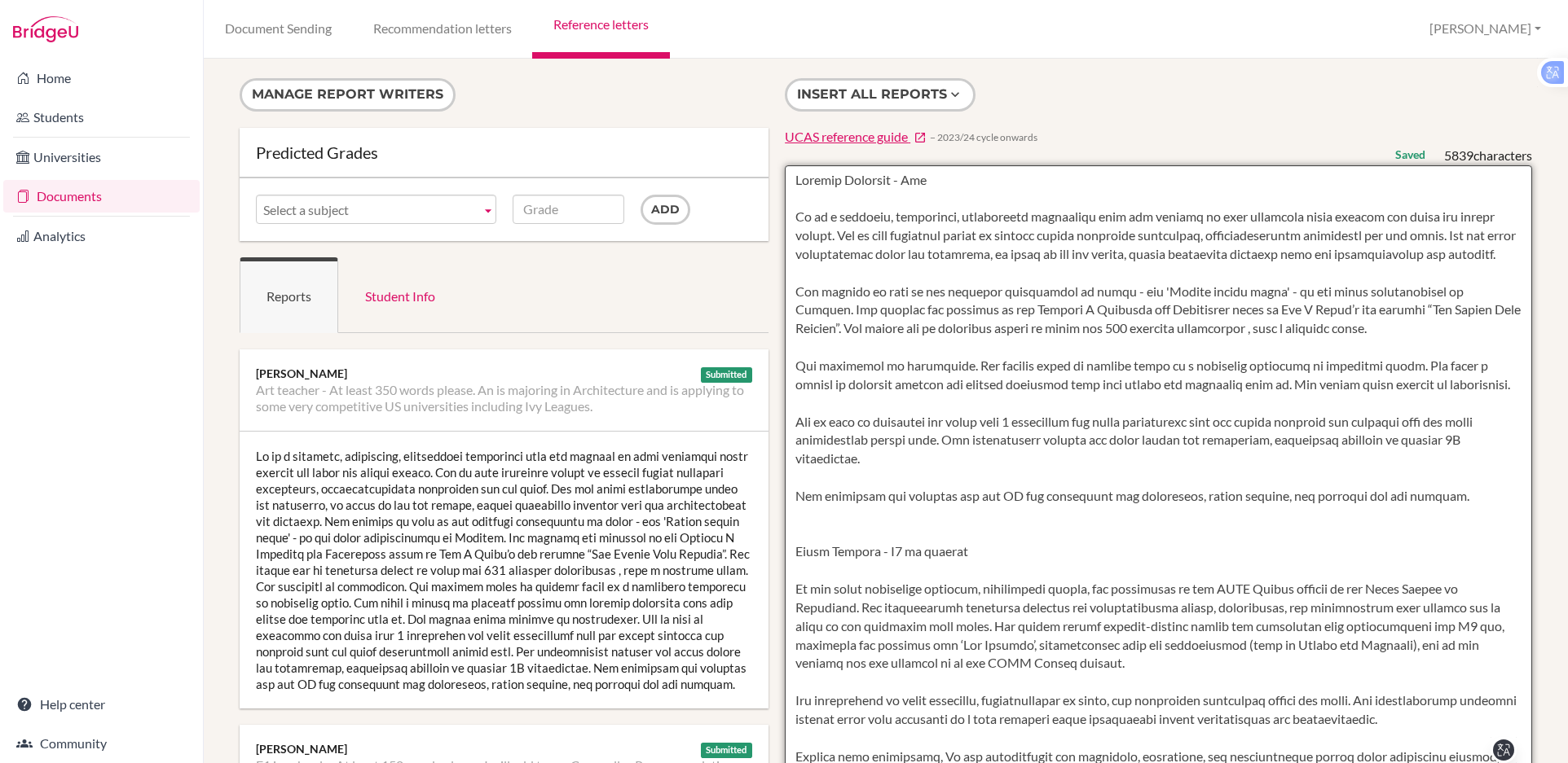
drag, startPoint x: 870, startPoint y: 593, endPoint x: 778, endPoint y: 148, distance: 454.4
click at [785, 148] on form at bounding box center [1159, 627] width 747 height 961
